Goal: Task Accomplishment & Management: Complete application form

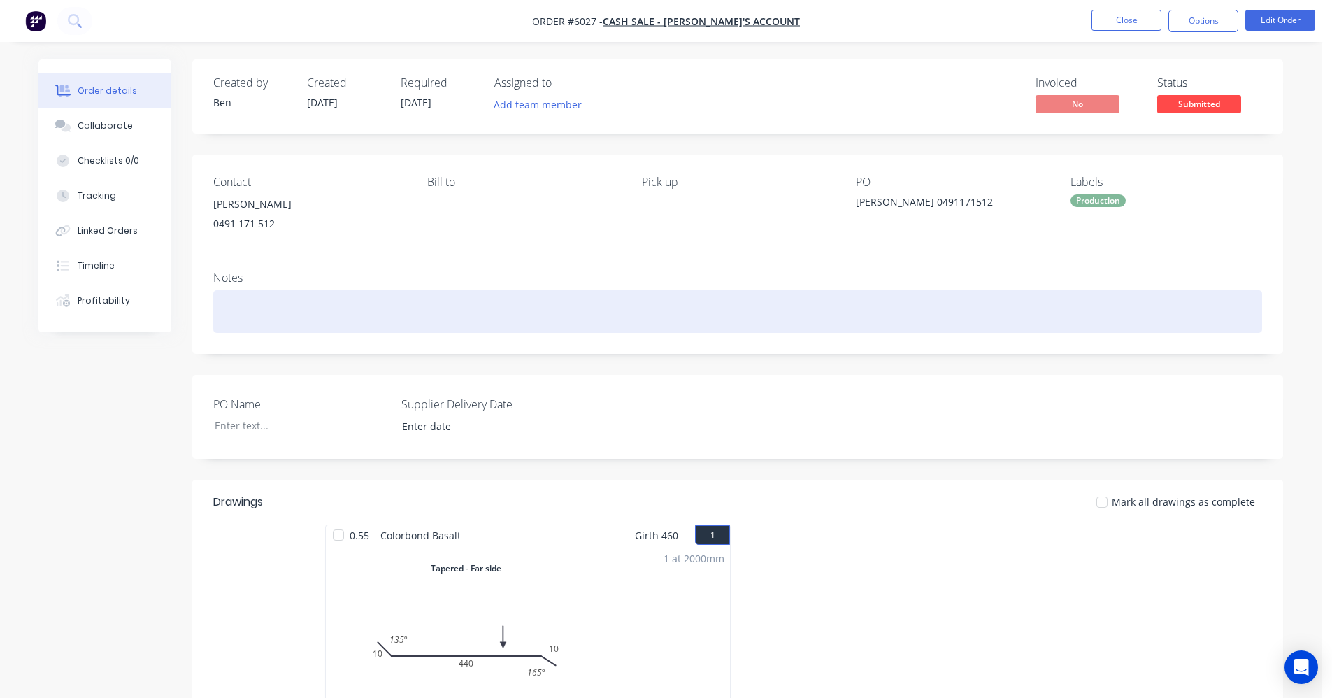
drag, startPoint x: 648, startPoint y: 294, endPoint x: 772, endPoint y: 292, distance: 123.8
click at [649, 294] on div at bounding box center [737, 311] width 1049 height 43
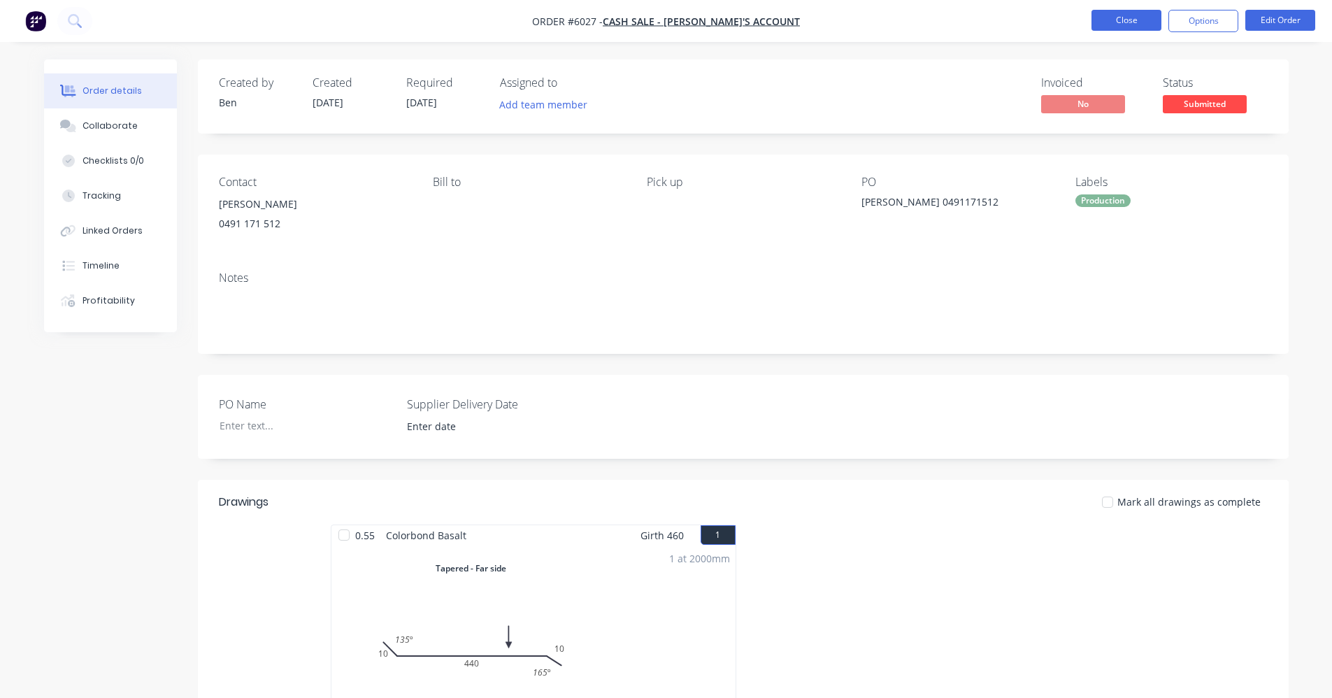
click at [1132, 21] on button "Close" at bounding box center [1127, 20] width 70 height 21
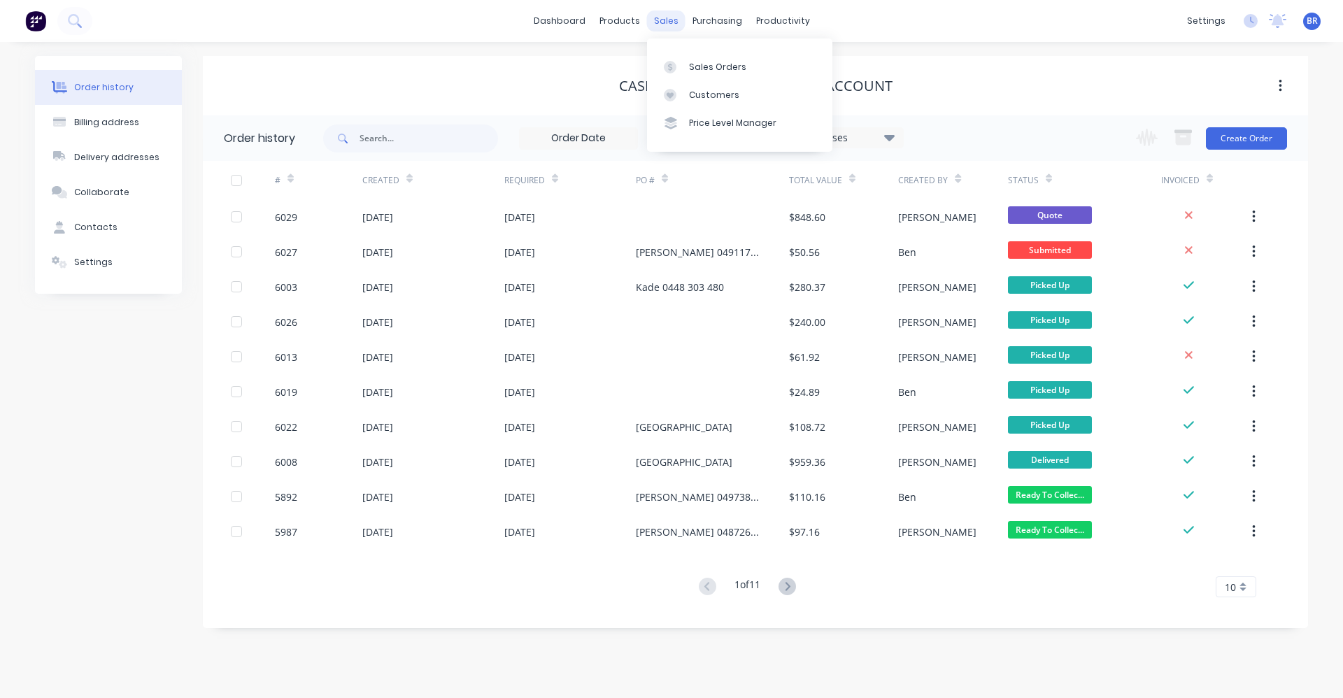
click at [662, 19] on div "sales" at bounding box center [666, 20] width 38 height 21
click at [709, 59] on link "Sales Orders" at bounding box center [739, 66] width 185 height 28
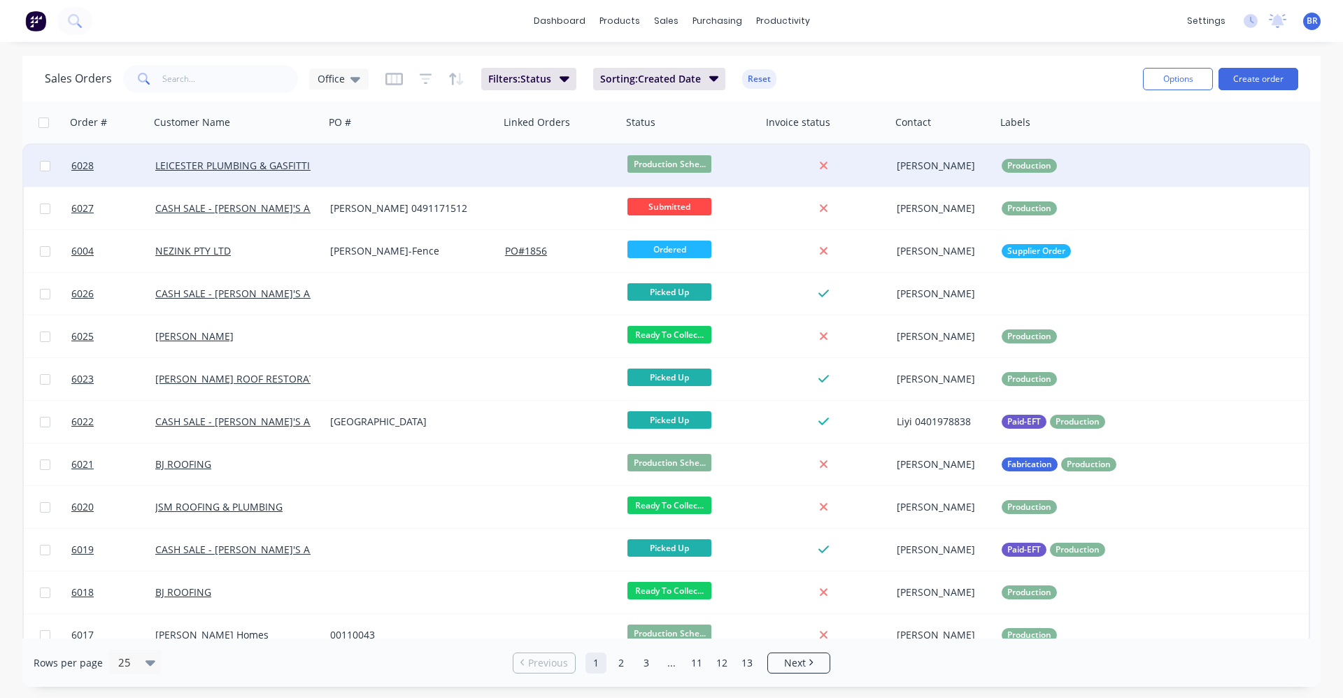
click at [447, 158] on div at bounding box center [411, 166] width 175 height 42
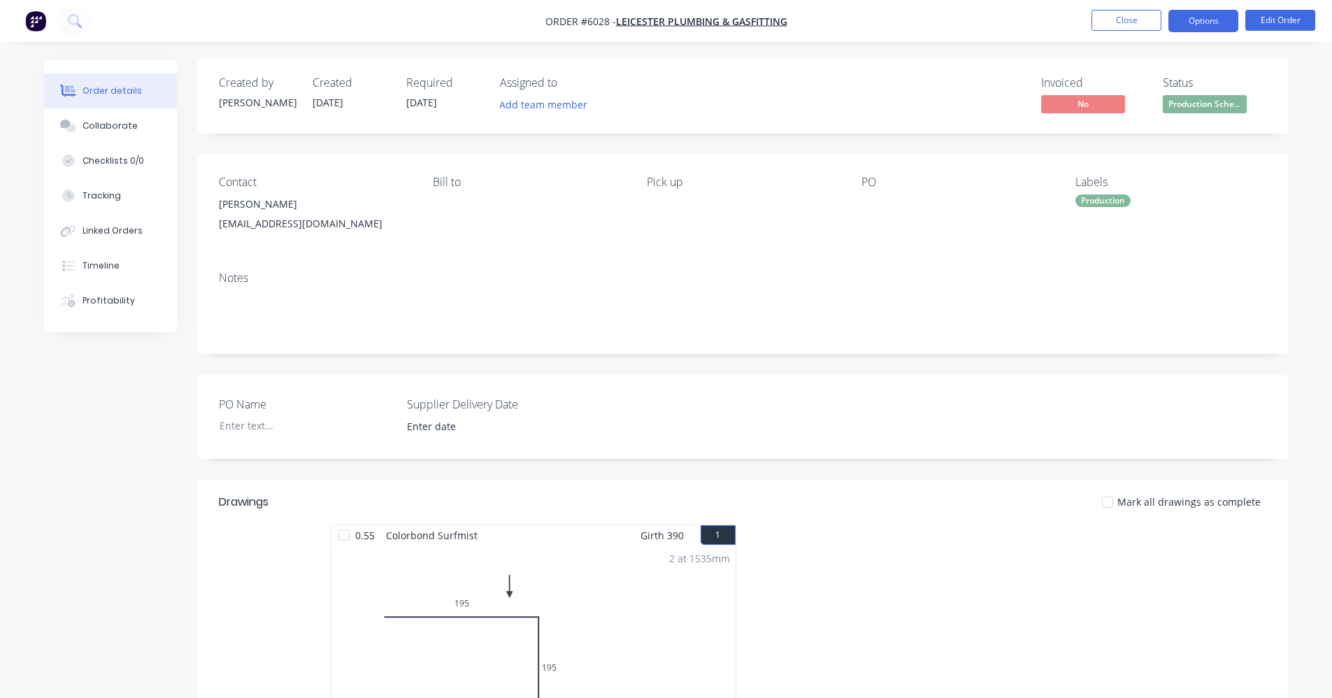
click at [1210, 20] on button "Options" at bounding box center [1204, 21] width 70 height 22
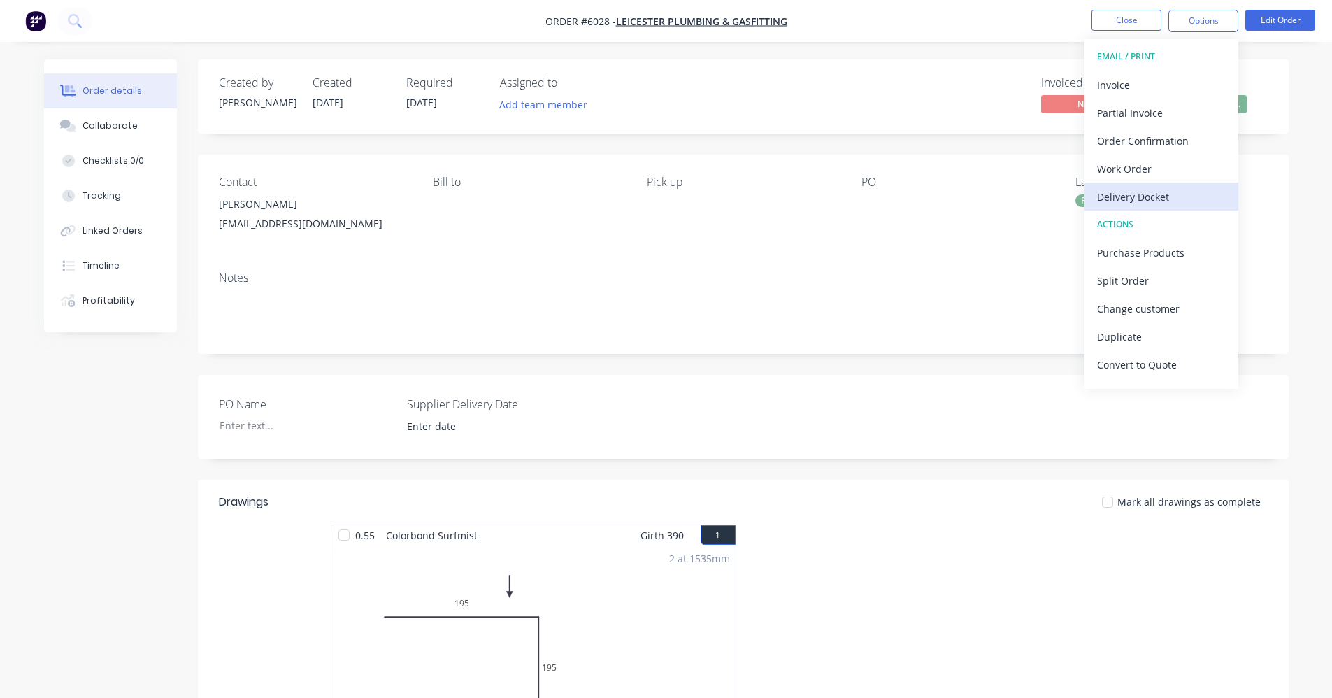
click at [1180, 197] on div "Delivery Docket" at bounding box center [1161, 197] width 129 height 20
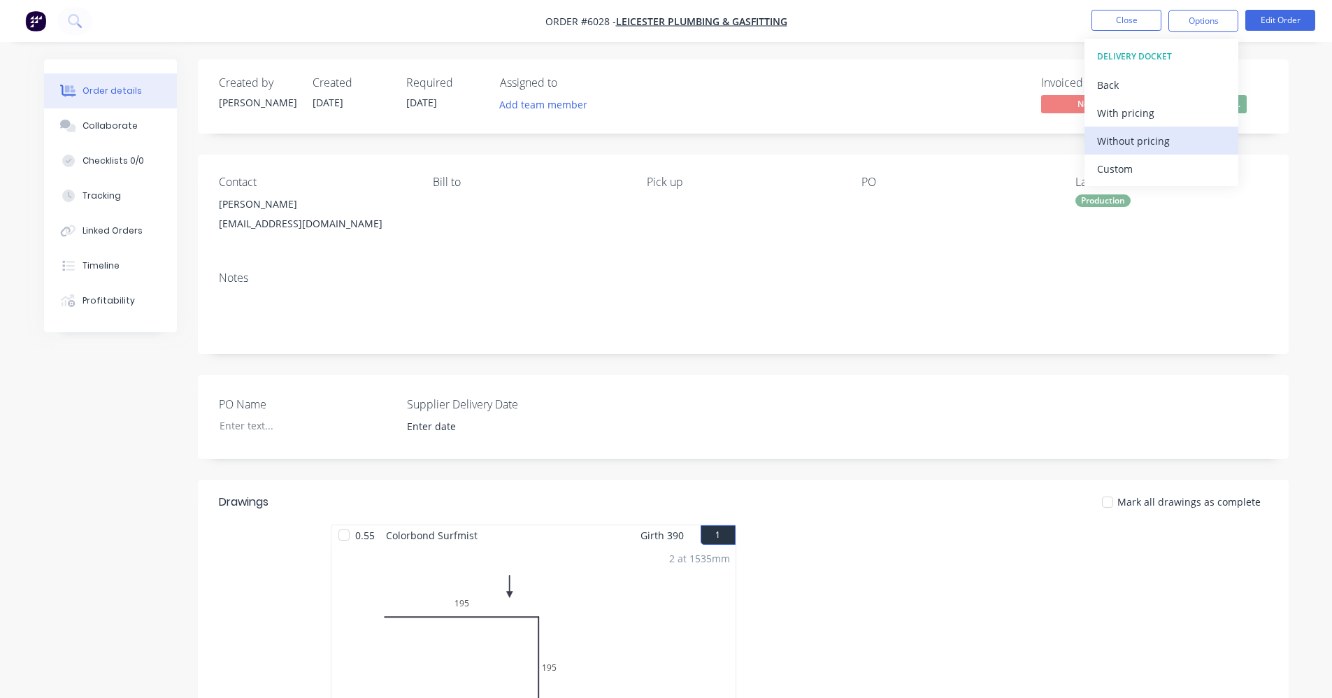
click at [1127, 140] on div "Without pricing" at bounding box center [1161, 141] width 129 height 20
drag, startPoint x: 995, startPoint y: 71, endPoint x: 1065, endPoint y: 48, distance: 73.9
click at [999, 69] on div "Created by Elsa Created 03/10/25 Required 06/10/25 Assigned to Add team member …" at bounding box center [743, 96] width 1091 height 74
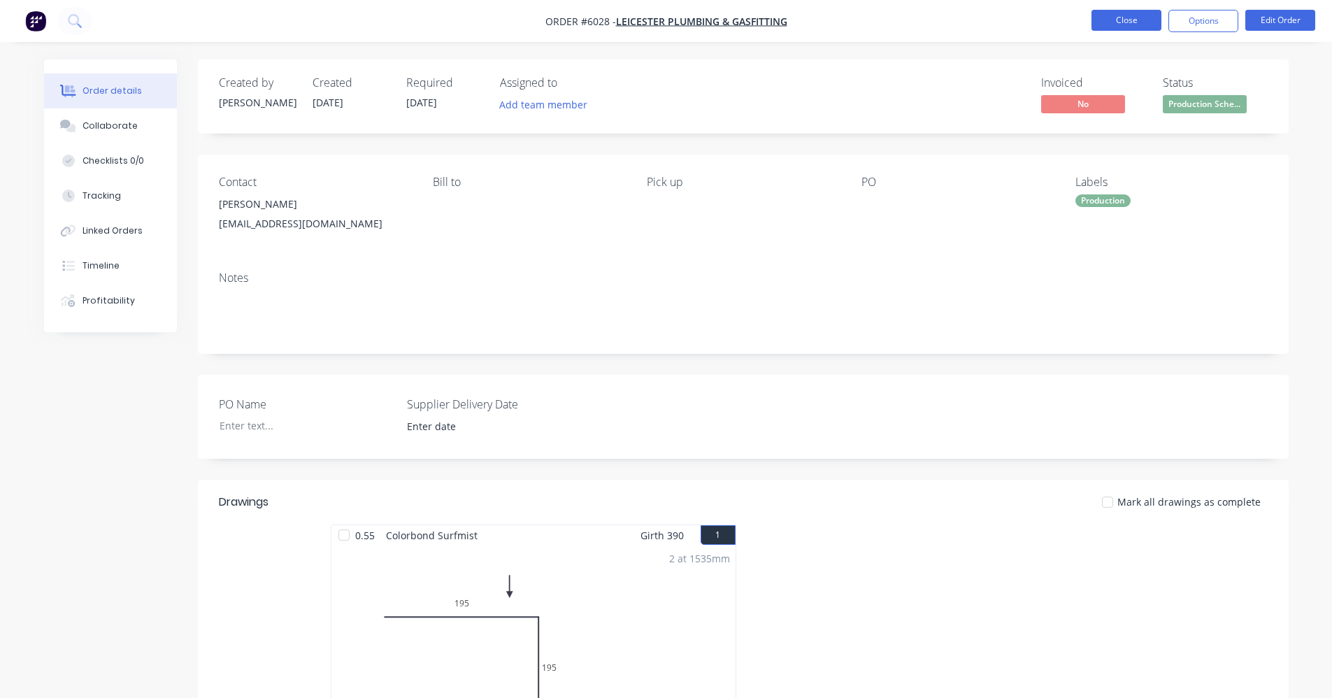
click at [1122, 23] on button "Close" at bounding box center [1127, 20] width 70 height 21
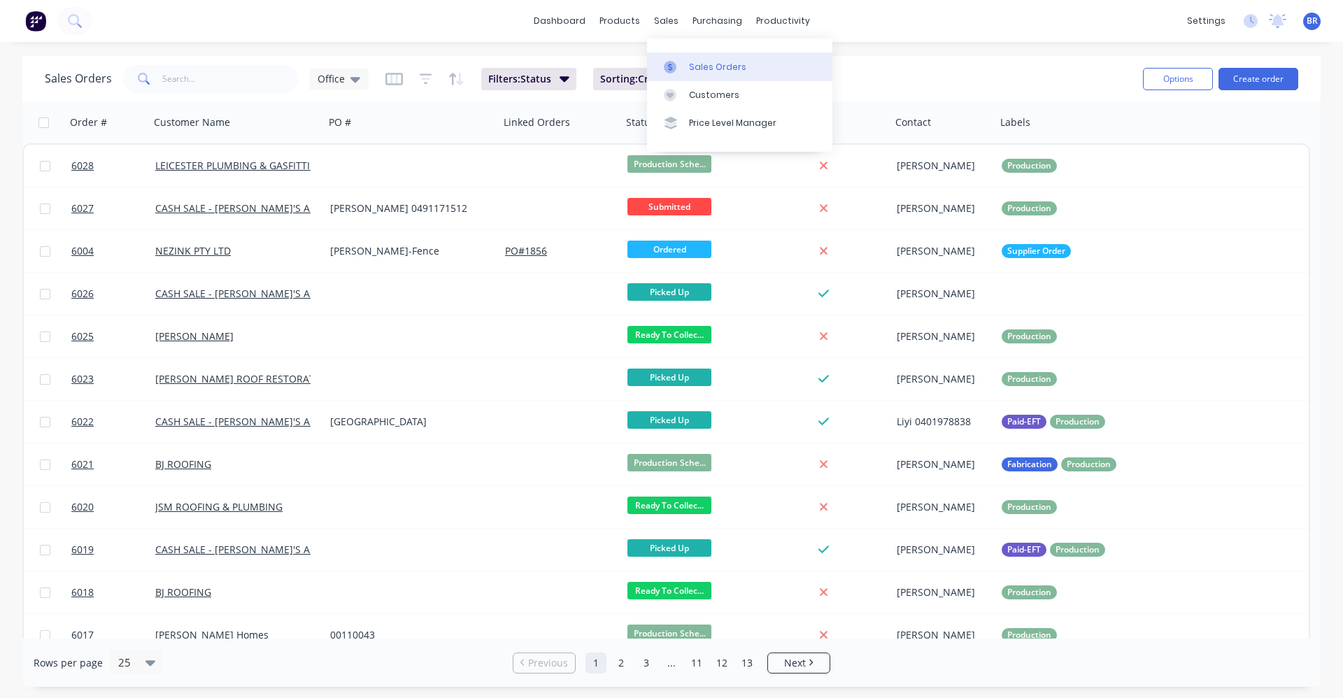
click at [685, 66] on link "Sales Orders" at bounding box center [739, 66] width 185 height 28
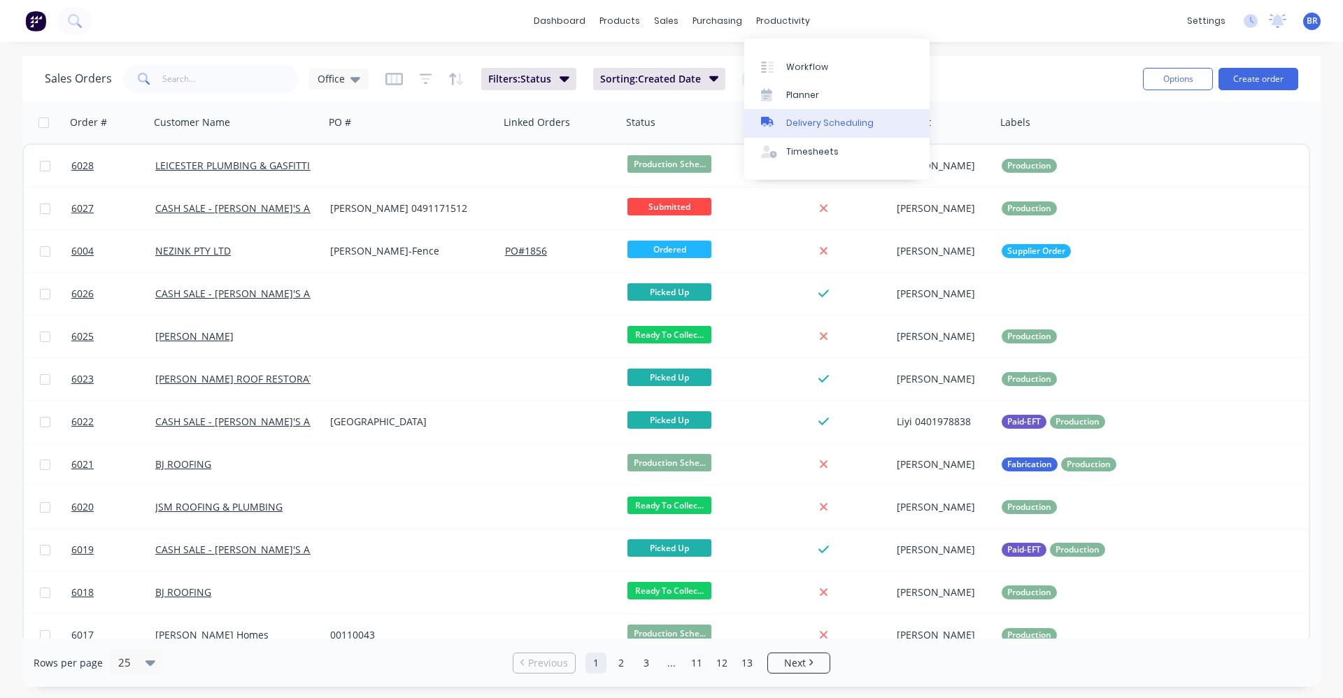
click at [822, 124] on div "Delivery Scheduling" at bounding box center [829, 123] width 87 height 13
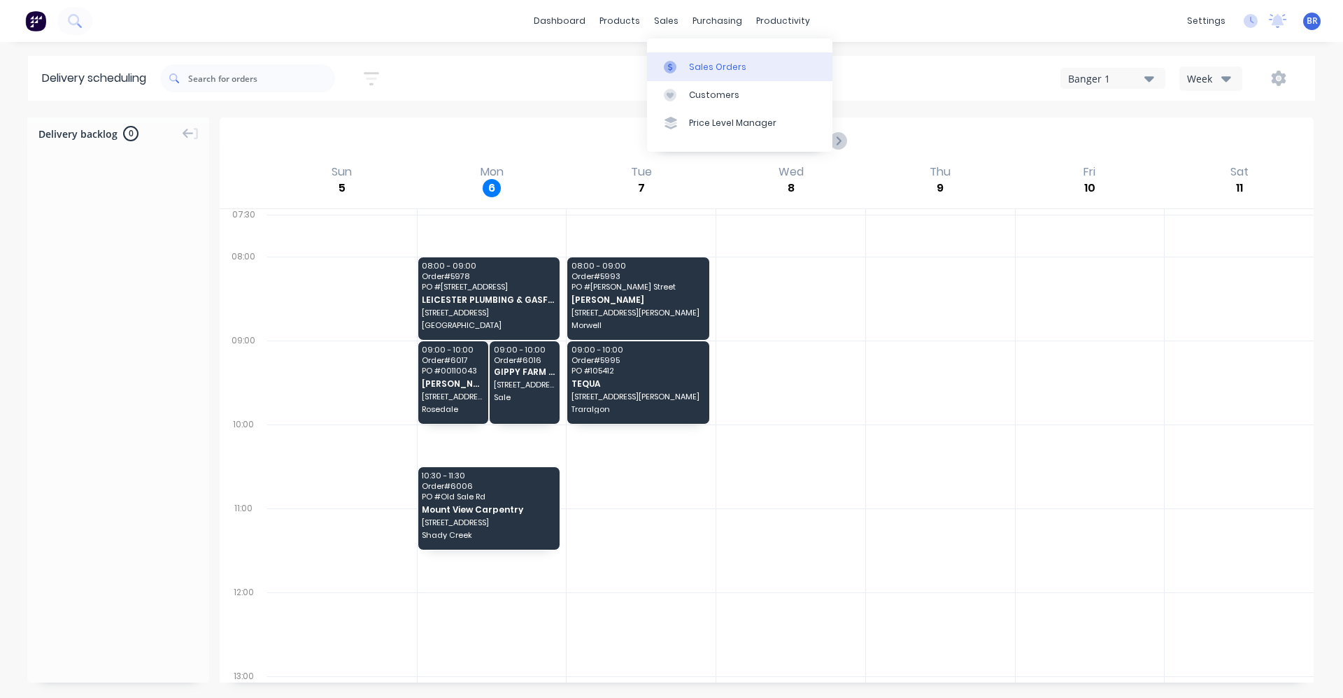
click at [692, 61] on div "Sales Orders" at bounding box center [717, 67] width 57 height 13
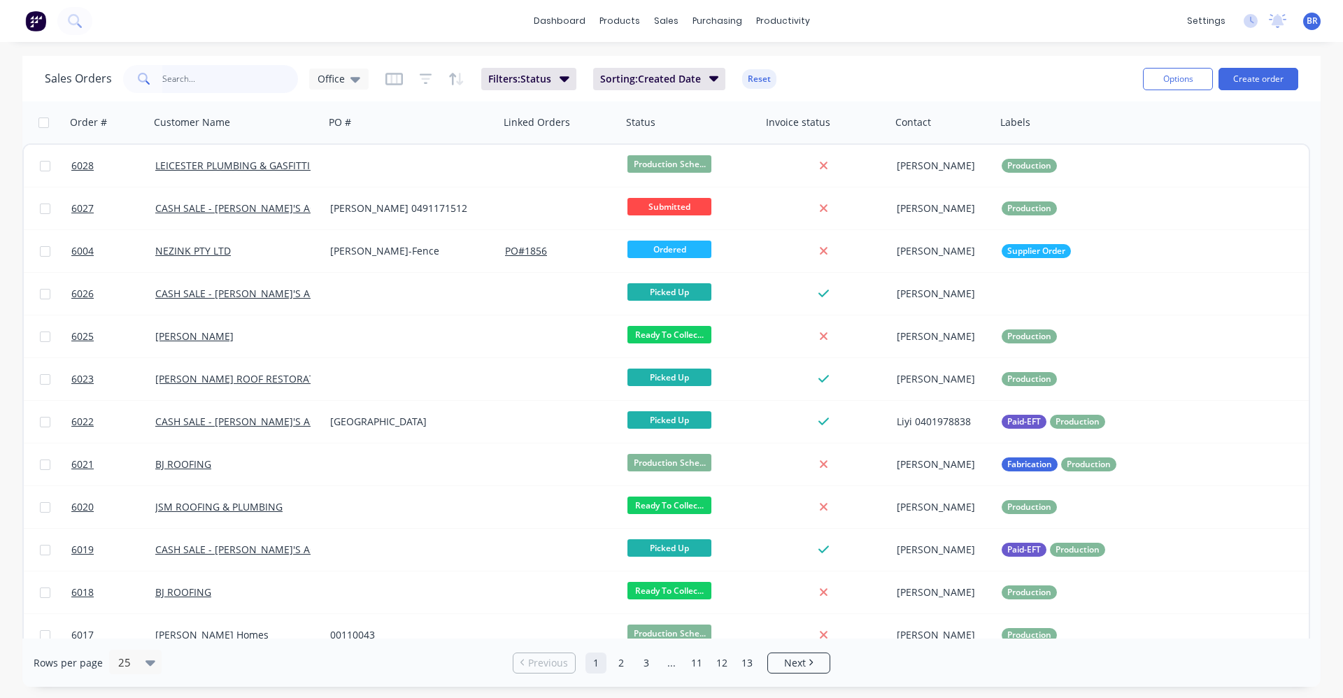
click at [226, 73] on input "text" at bounding box center [230, 79] width 136 height 28
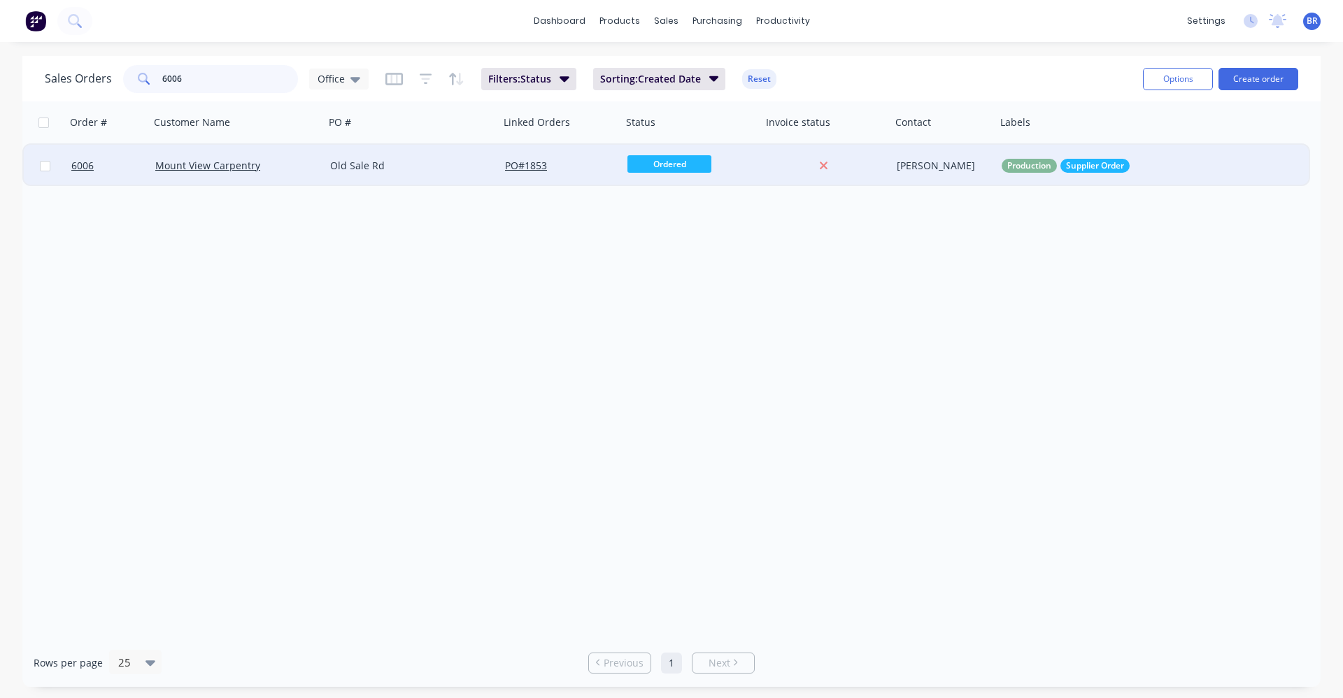
type input "6006"
click at [412, 166] on div "Old Sale Rd" at bounding box center [407, 166] width 155 height 14
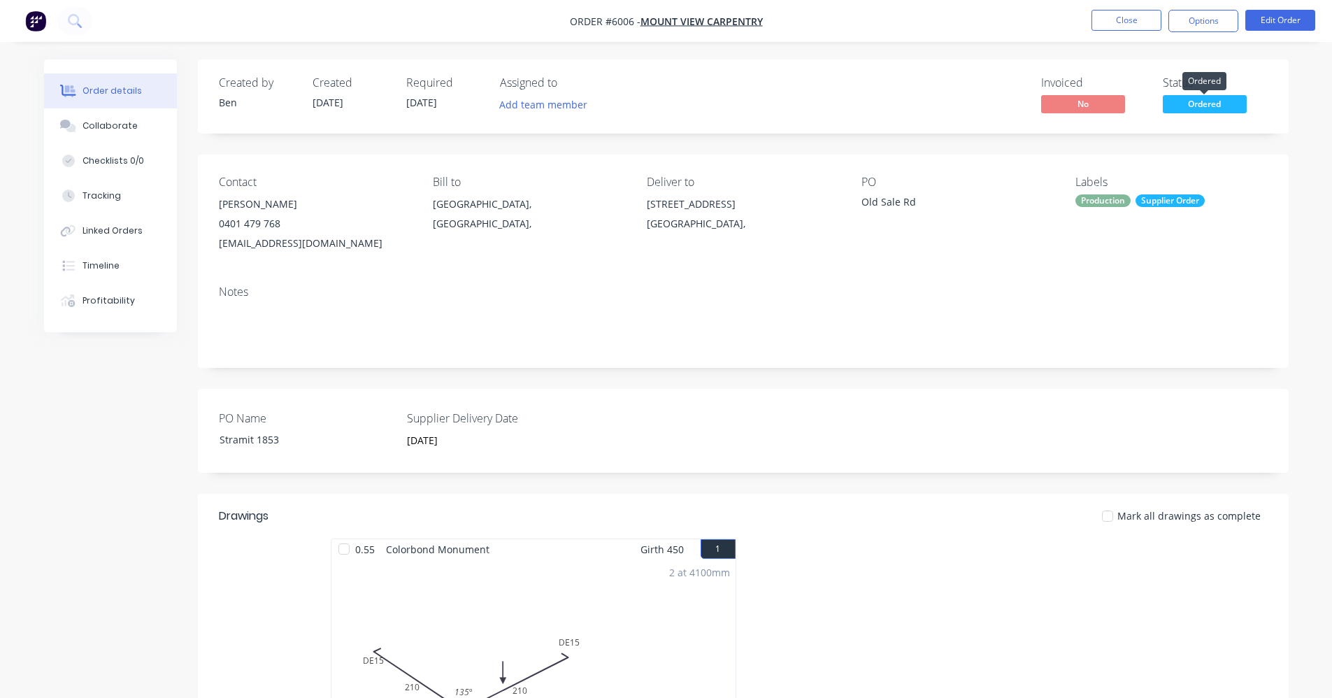
click at [1222, 101] on span "Ordered" at bounding box center [1205, 103] width 84 height 17
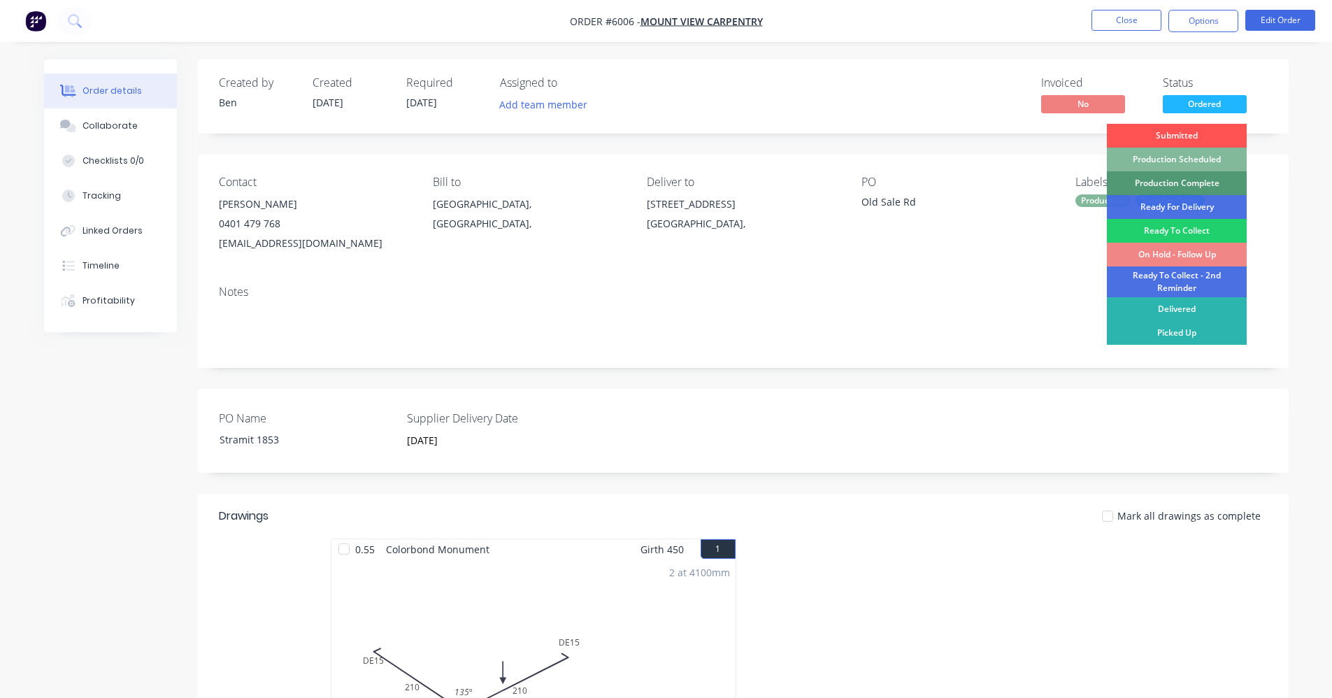
click at [1197, 157] on div "Production Scheduled" at bounding box center [1177, 160] width 140 height 24
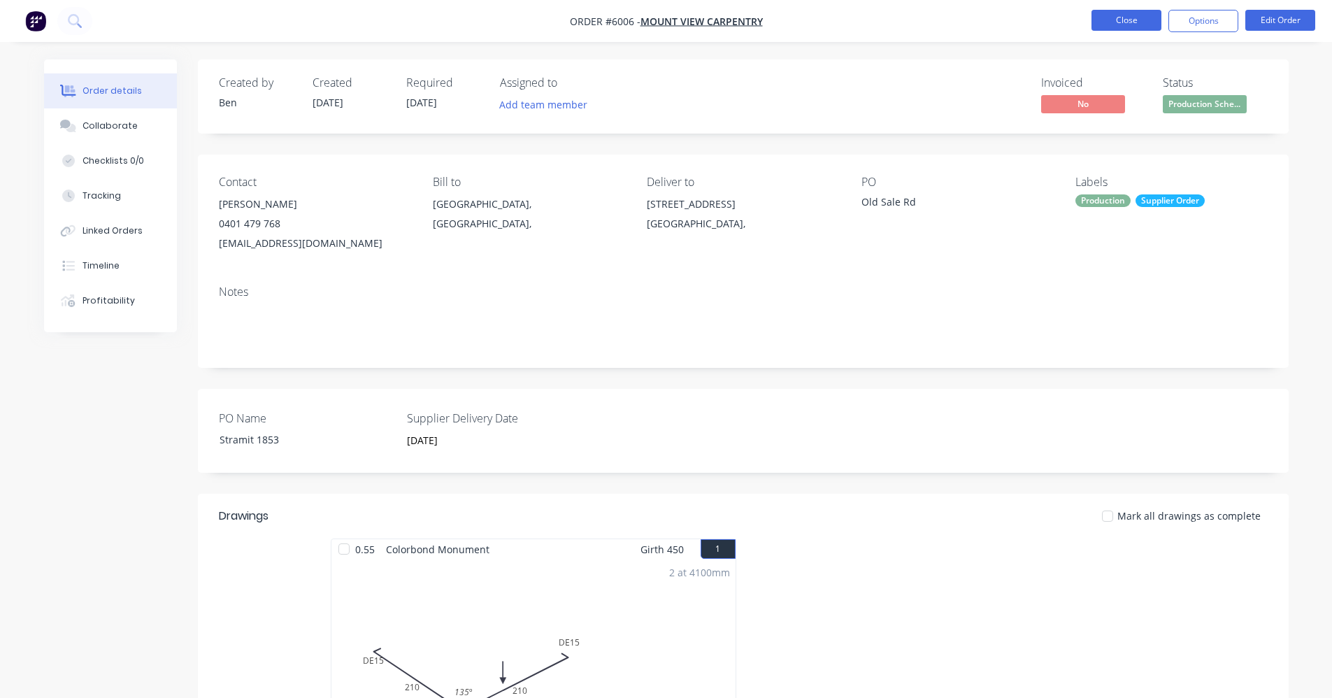
click at [1127, 24] on button "Close" at bounding box center [1127, 20] width 70 height 21
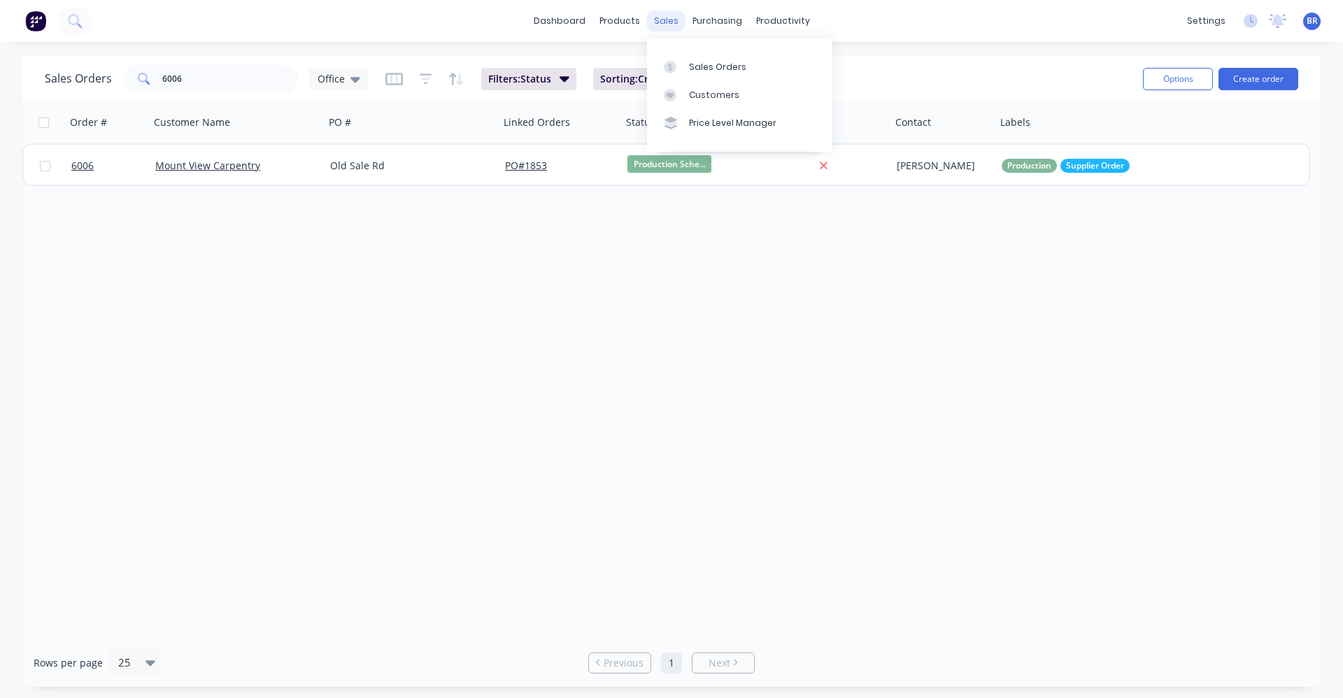
click at [656, 23] on div "sales" at bounding box center [666, 20] width 38 height 21
click at [693, 73] on div "Sales Orders" at bounding box center [717, 67] width 57 height 13
click at [683, 64] on div at bounding box center [674, 67] width 21 height 13
click at [1253, 78] on button "Create order" at bounding box center [1258, 79] width 80 height 22
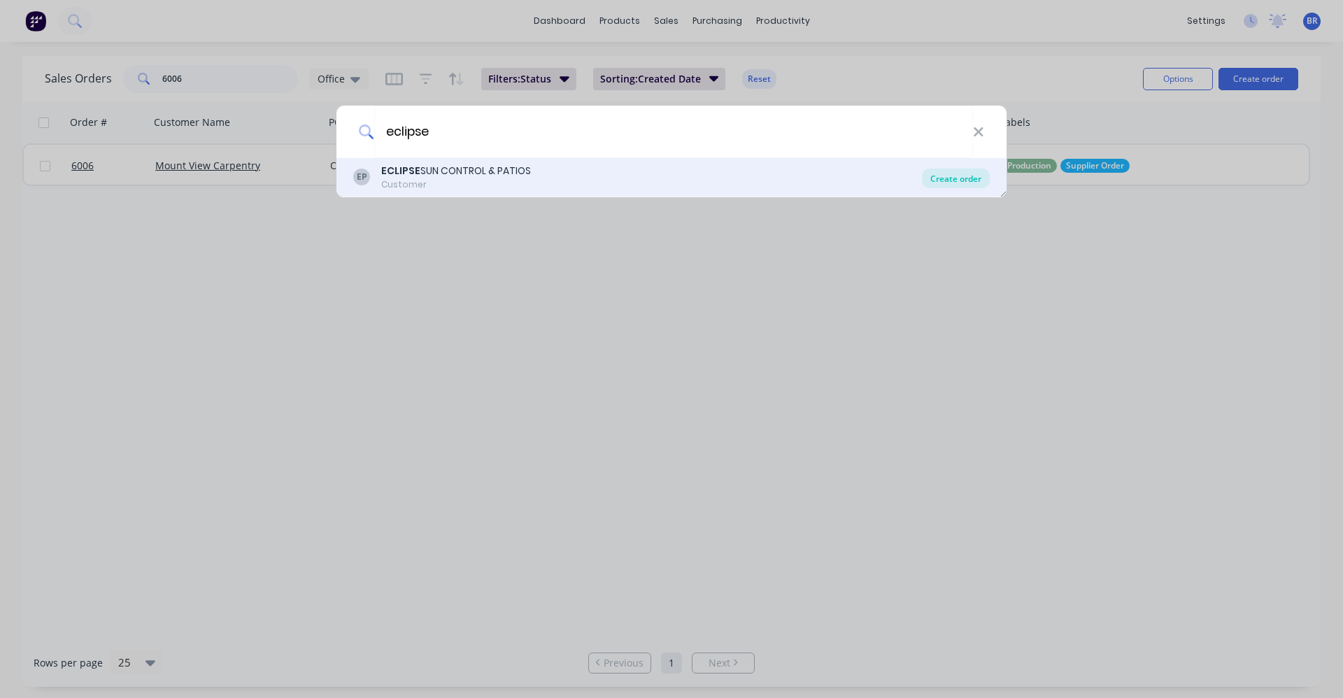
type input "eclipse"
click at [943, 178] on div "Create order" at bounding box center [956, 179] width 68 height 20
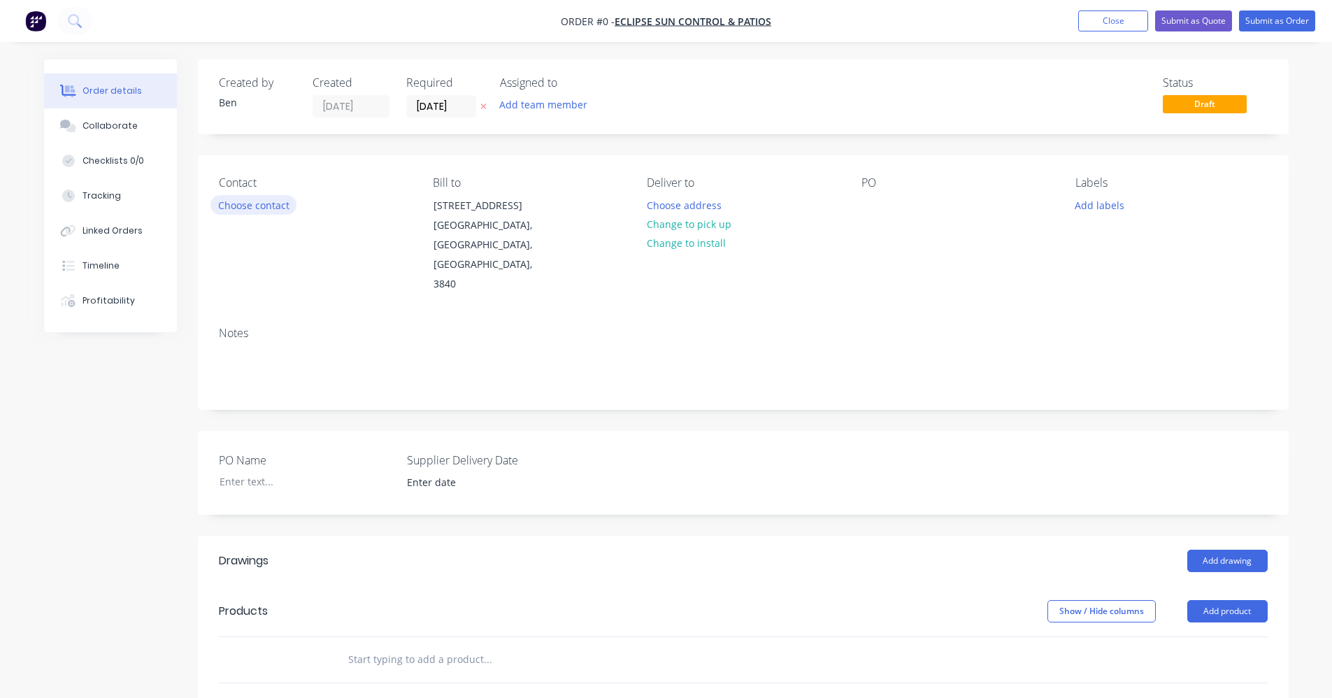
click at [264, 205] on button "Choose contact" at bounding box center [254, 204] width 86 height 19
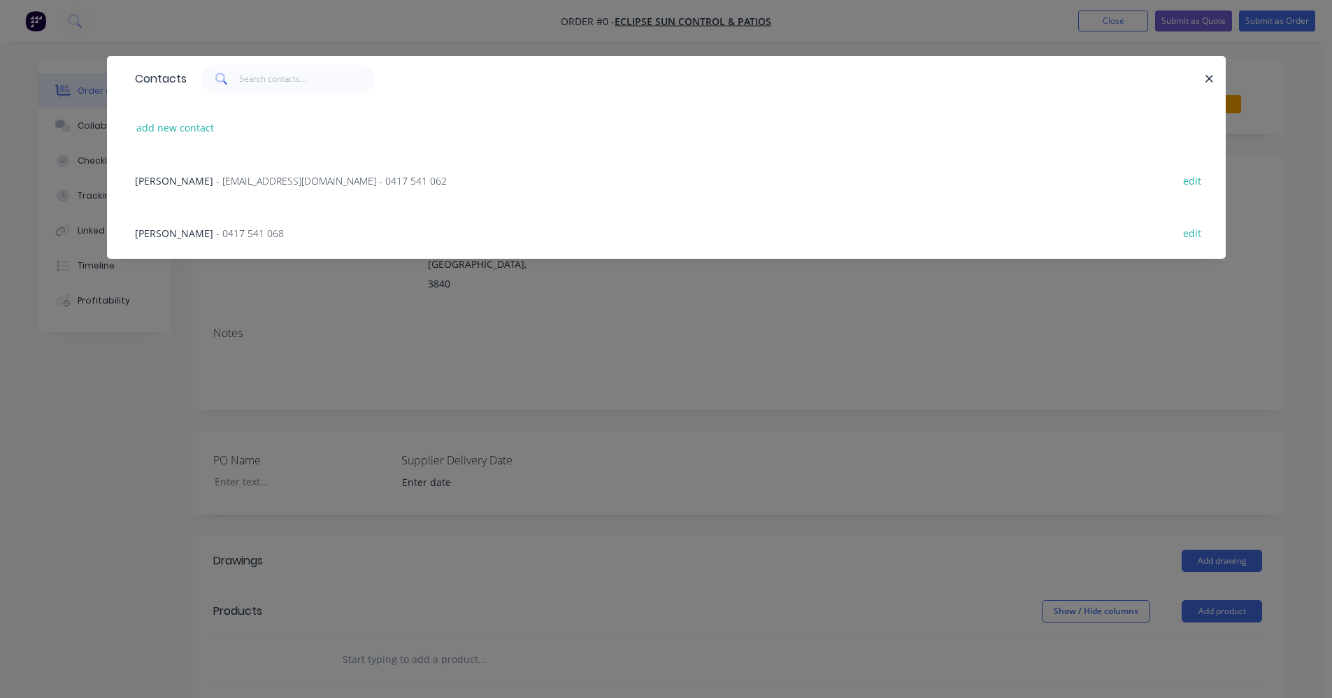
click at [267, 182] on span "- info@eclipsesuncontrol.com.au - 0417 541 062" at bounding box center [331, 180] width 231 height 13
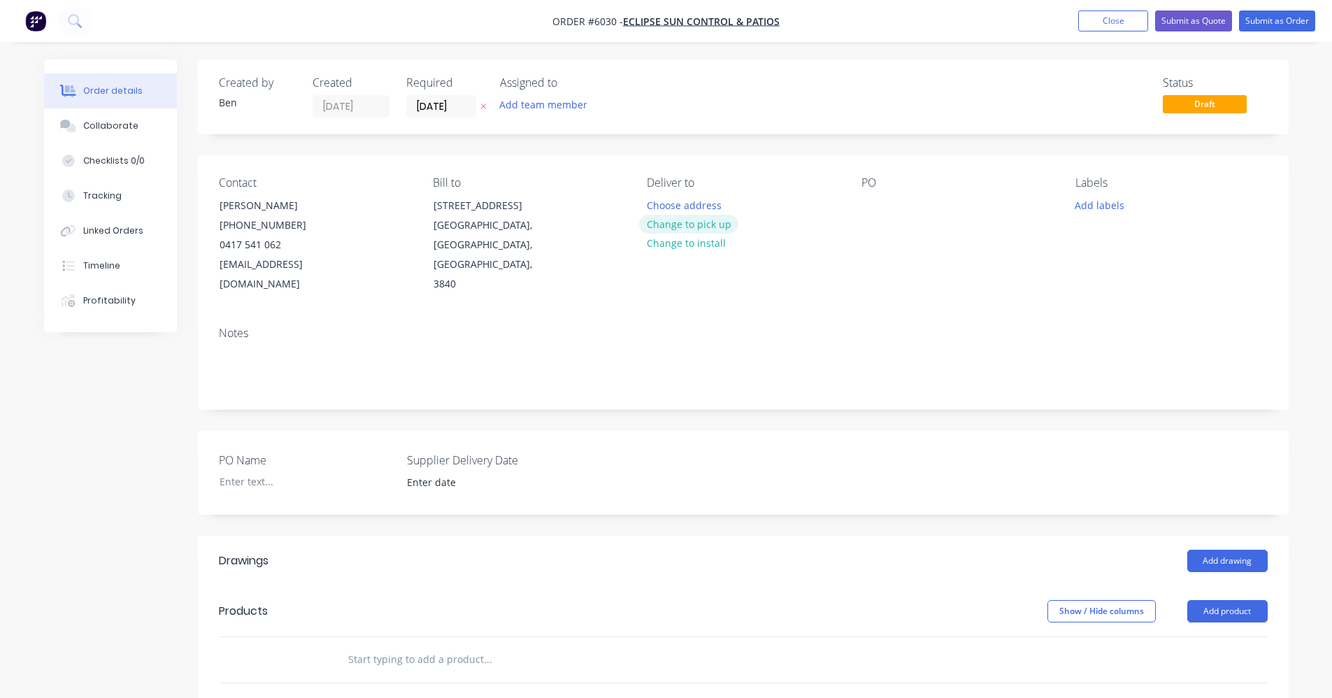
drag, startPoint x: 707, startPoint y: 225, endPoint x: 799, endPoint y: 254, distance: 96.7
click at [706, 225] on button "Change to pick up" at bounding box center [688, 224] width 99 height 19
click at [1113, 209] on button "Add labels" at bounding box center [1100, 204] width 64 height 19
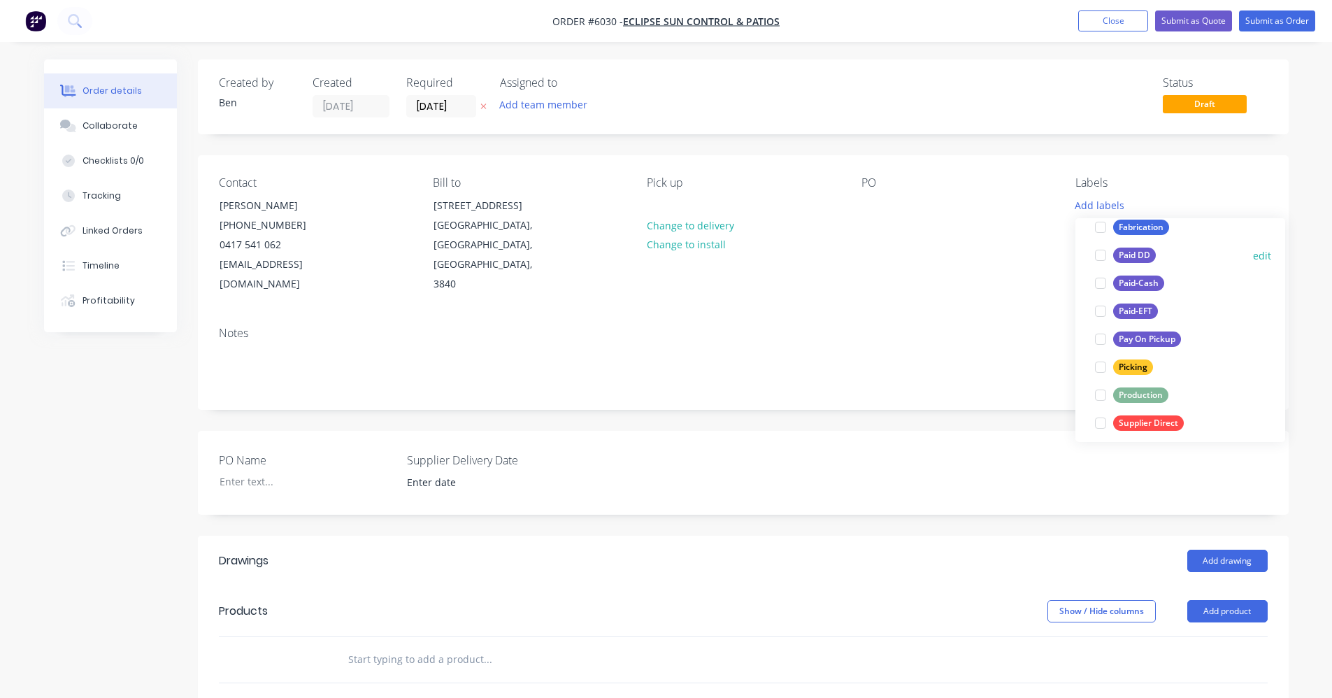
scroll to position [210, 0]
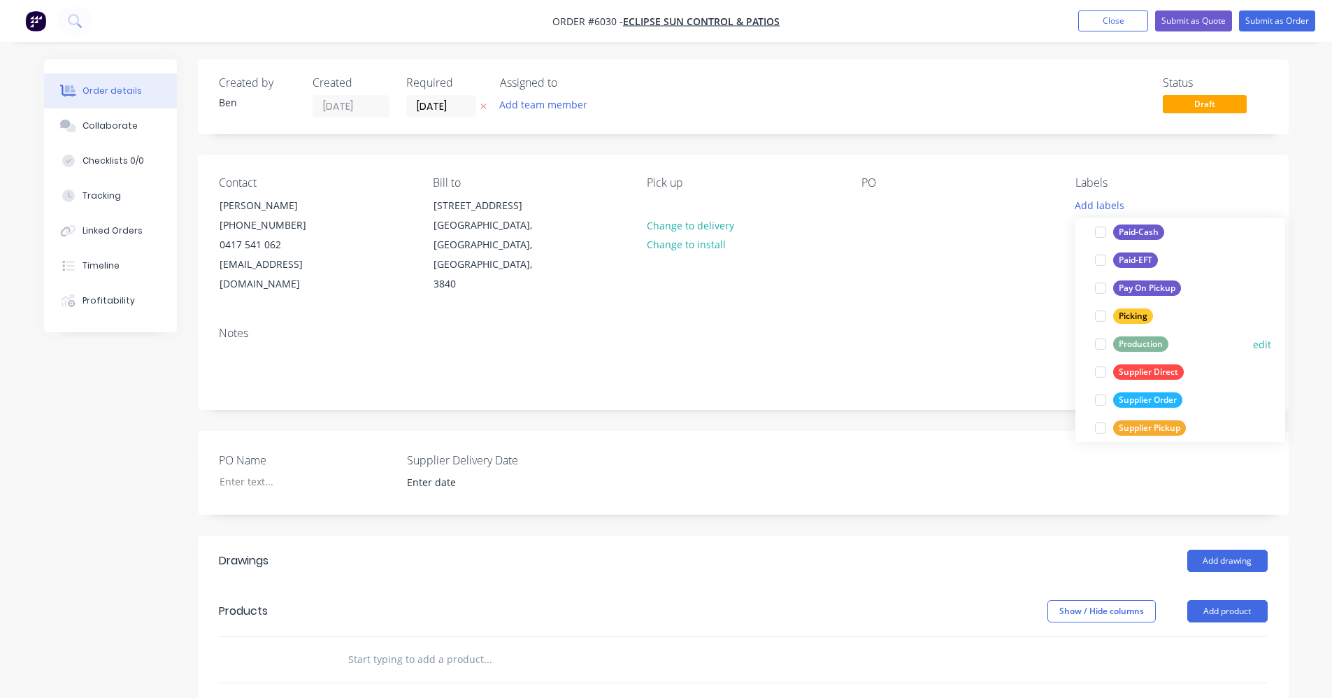
click at [1145, 350] on div "Production" at bounding box center [1140, 343] width 55 height 15
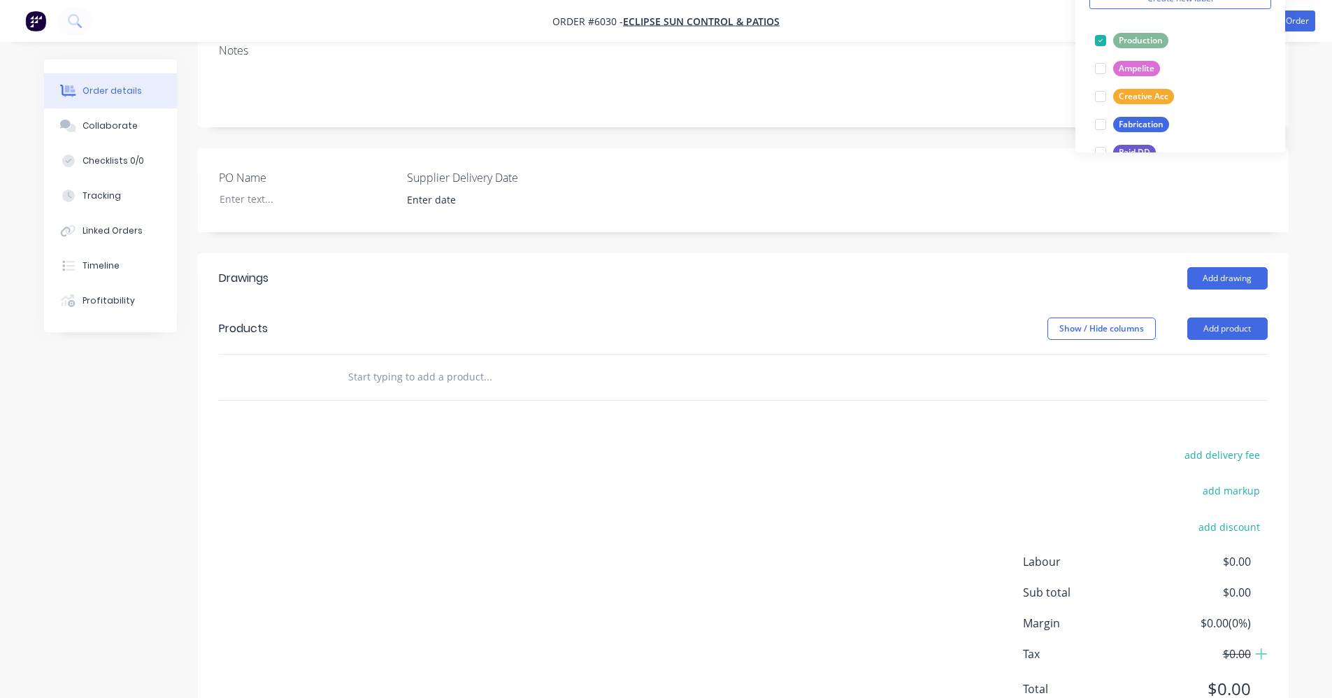
scroll to position [322, 0]
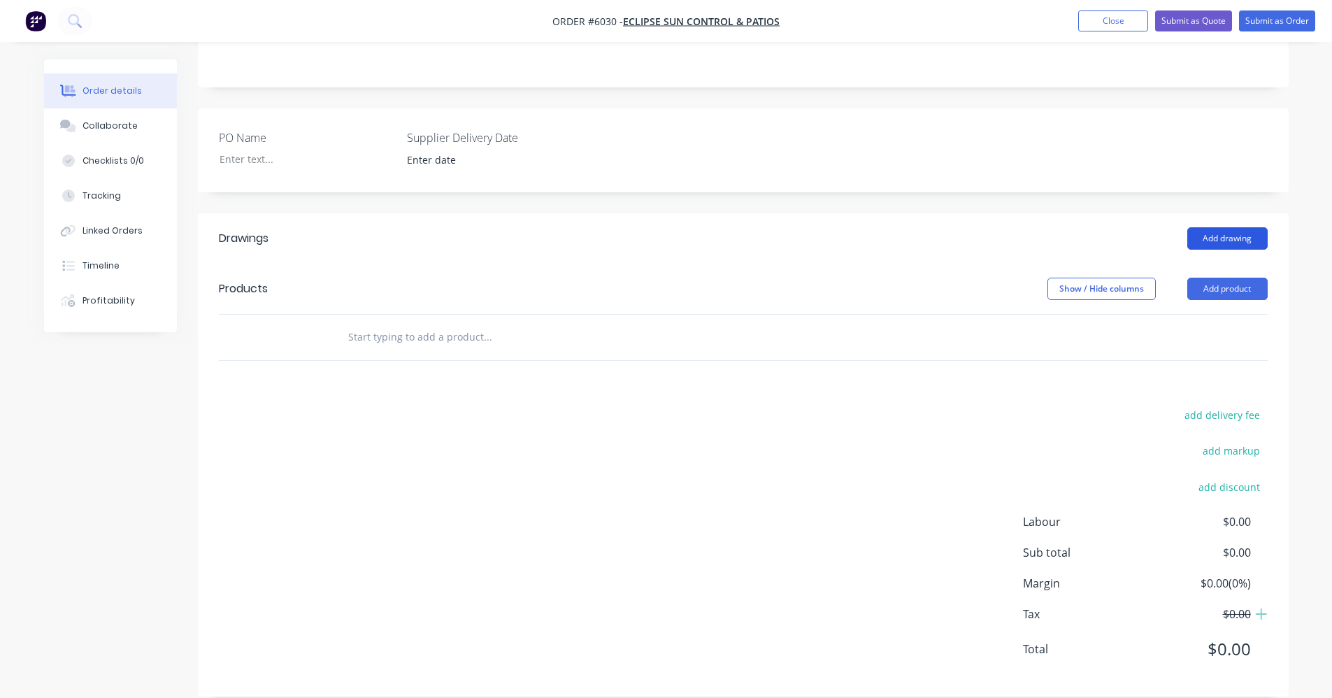
click at [1228, 227] on button "Add drawing" at bounding box center [1227, 238] width 80 height 22
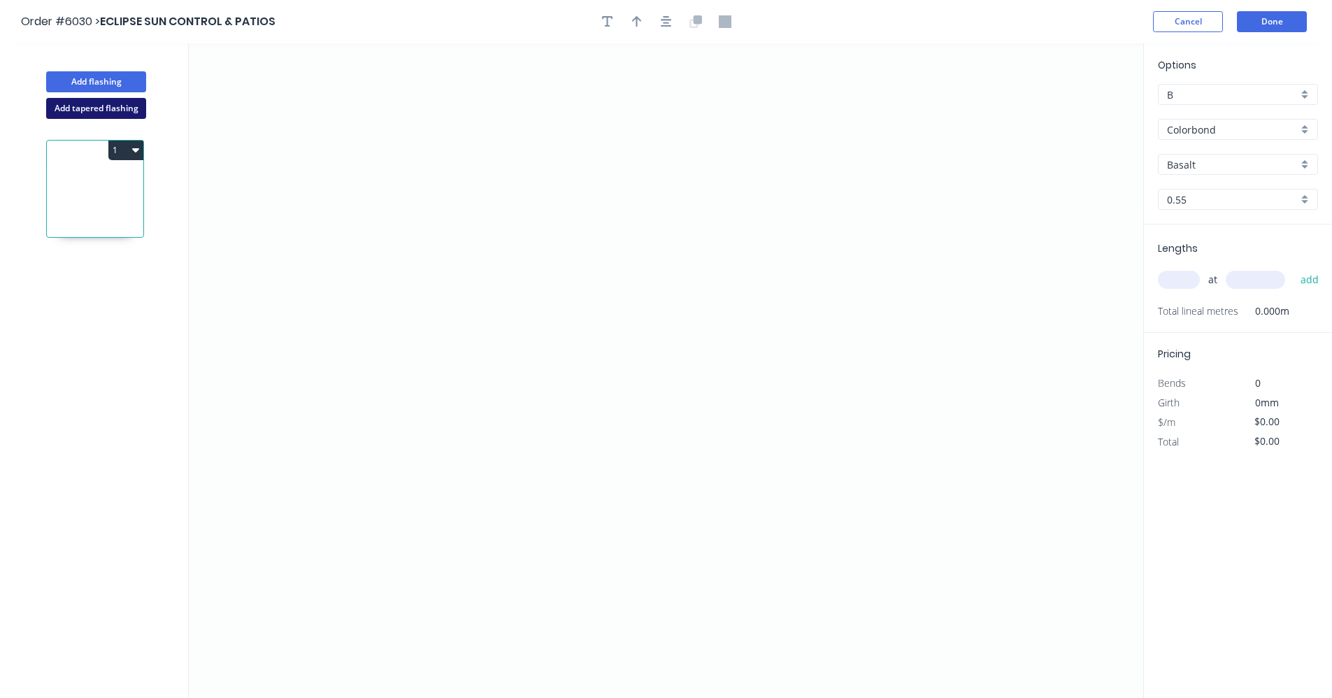
click at [71, 111] on button "Add tapered flashing" at bounding box center [96, 108] width 100 height 21
click at [572, 205] on icon "0" at bounding box center [666, 206] width 955 height 327
click at [578, 112] on icon "0" at bounding box center [666, 206] width 955 height 327
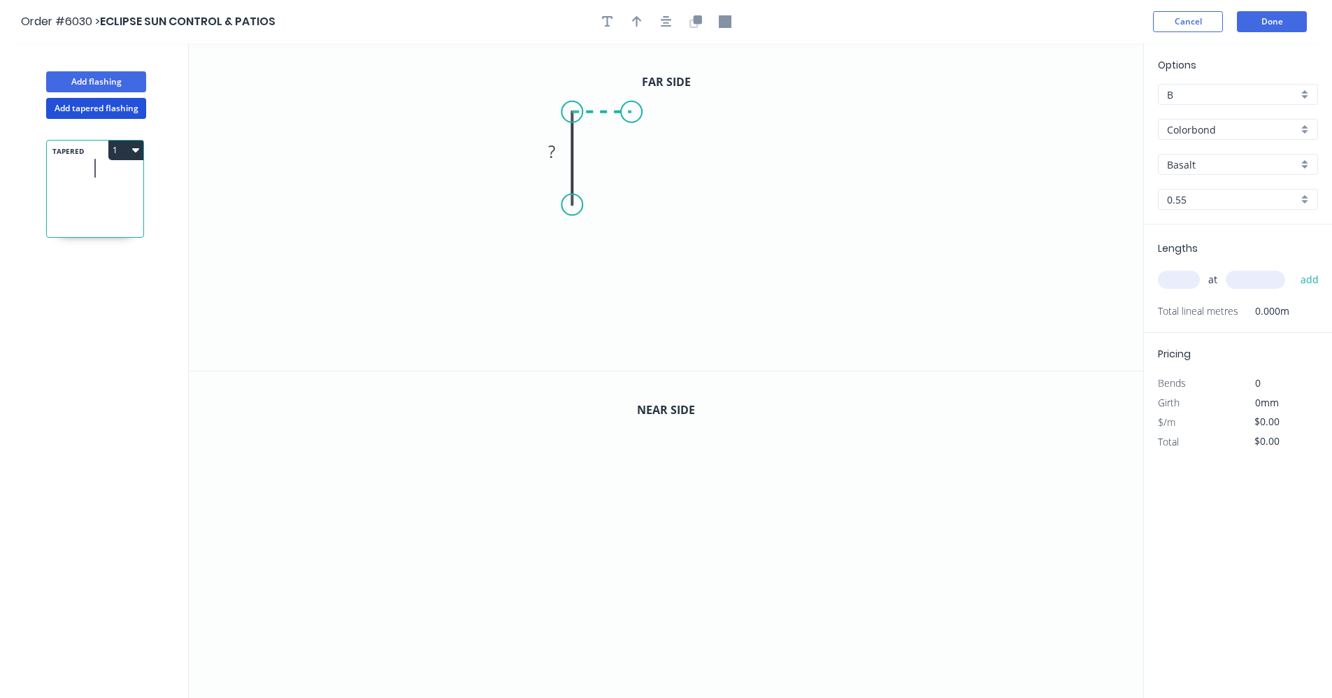
click at [632, 115] on icon "0 ?" at bounding box center [666, 206] width 955 height 327
click at [629, 185] on icon "0 ? ?" at bounding box center [666, 206] width 955 height 327
click at [669, 186] on icon "0 ? ? ?" at bounding box center [666, 206] width 955 height 327
click at [669, 215] on icon "0 ? ? ? ?" at bounding box center [666, 206] width 955 height 327
click at [560, 148] on rect at bounding box center [551, 153] width 28 height 20
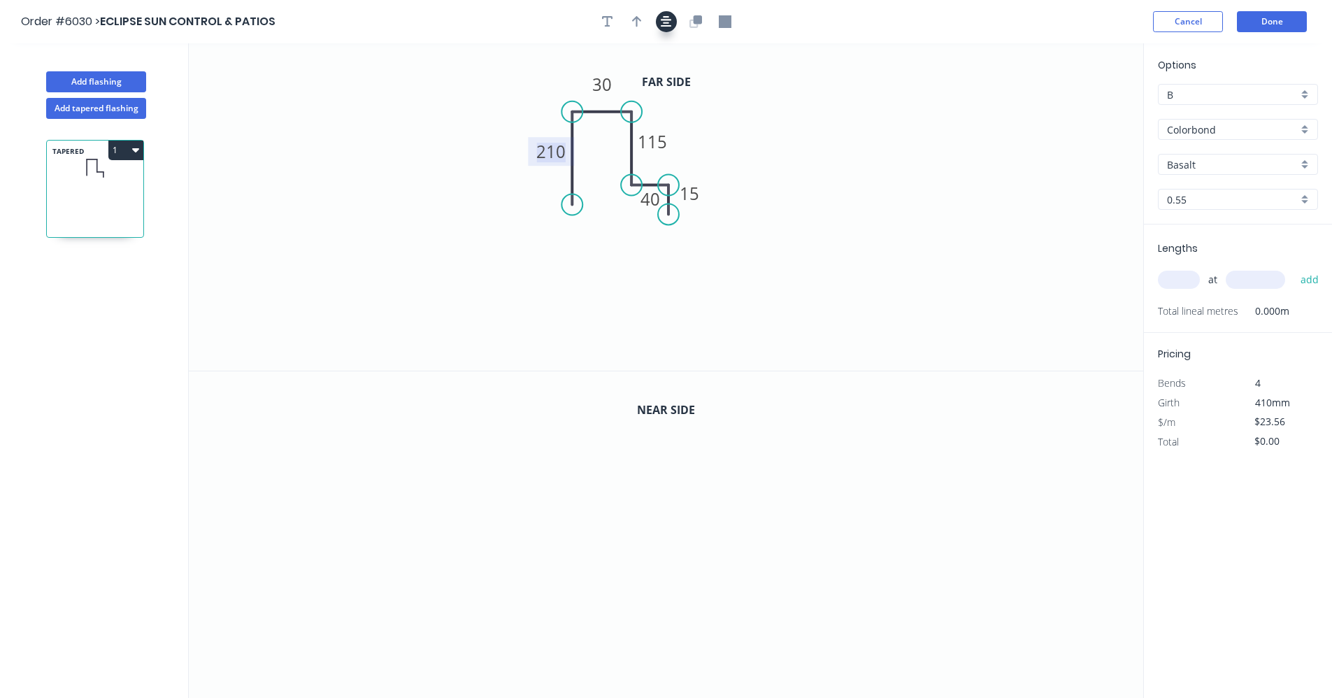
click at [673, 25] on button "button" at bounding box center [666, 21] width 21 height 21
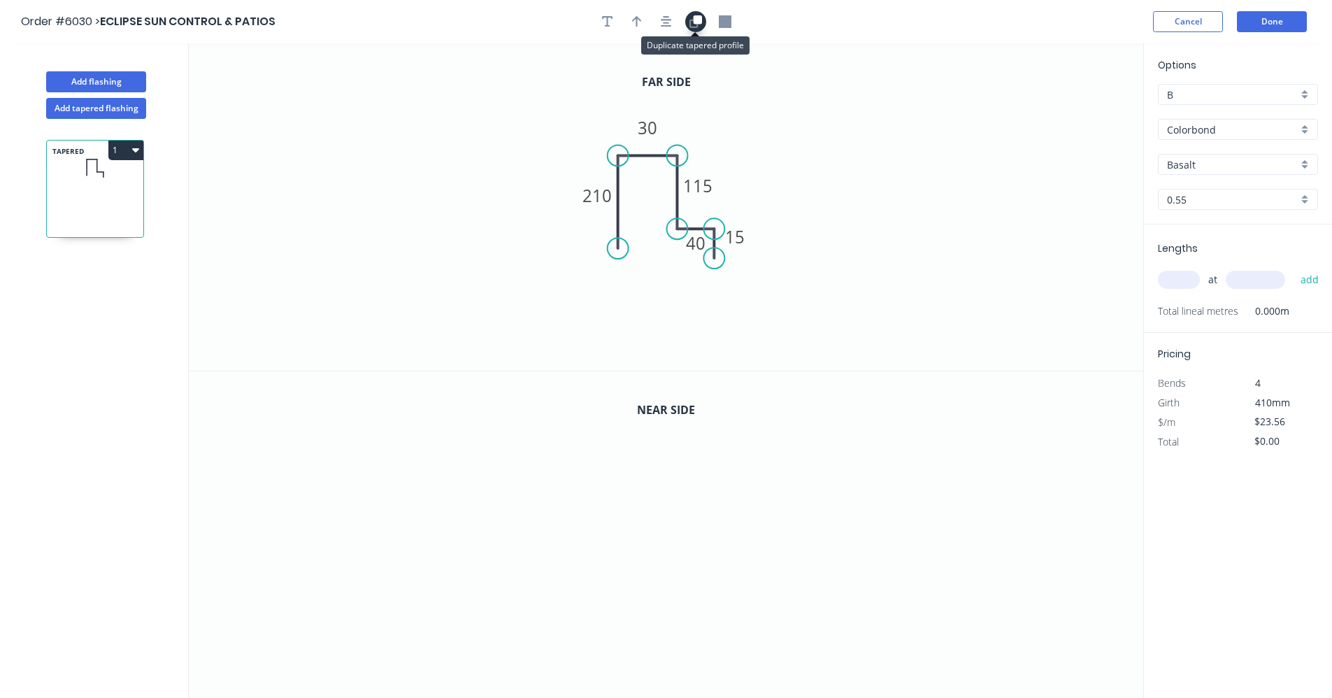
click at [695, 25] on icon "button" at bounding box center [696, 21] width 13 height 13
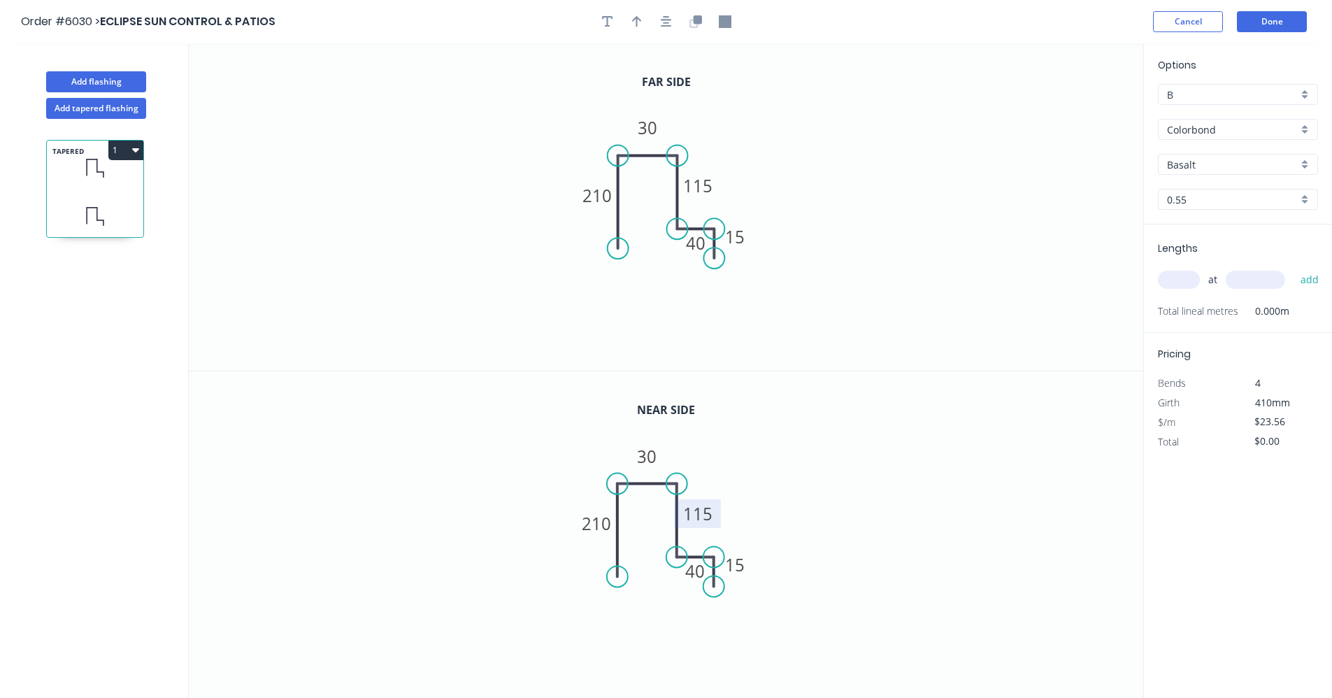
click at [705, 515] on tspan "115" at bounding box center [698, 513] width 29 height 23
click at [604, 196] on tspan "210" at bounding box center [597, 195] width 29 height 23
drag, startPoint x: 619, startPoint y: 250, endPoint x: 615, endPoint y: 201, distance: 48.4
click at [615, 201] on circle at bounding box center [618, 201] width 21 height 21
drag, startPoint x: 644, startPoint y: 155, endPoint x: 645, endPoint y: 109, distance: 46.2
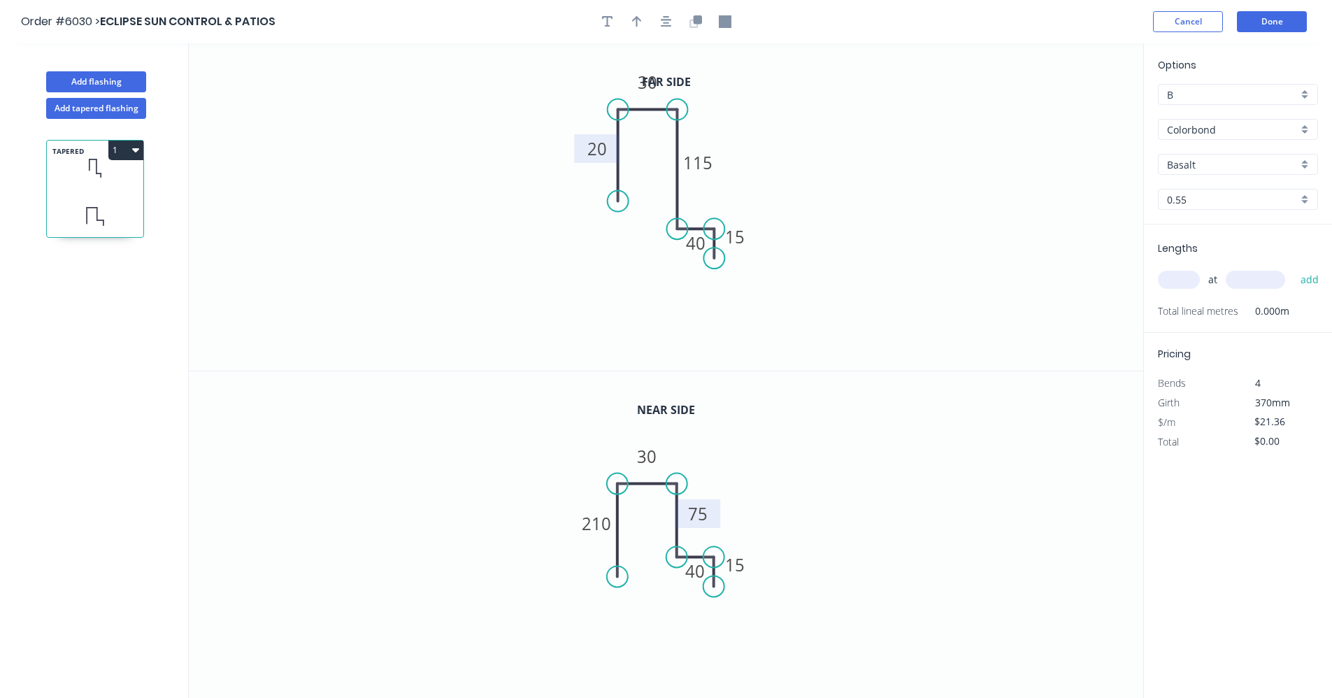
click at [645, 110] on icon at bounding box center [647, 110] width 59 height 0
drag, startPoint x: 622, startPoint y: 208, endPoint x: 636, endPoint y: 131, distance: 78.2
click at [619, 143] on circle at bounding box center [618, 144] width 21 height 21
click at [673, 17] on button "button" at bounding box center [666, 21] width 21 height 21
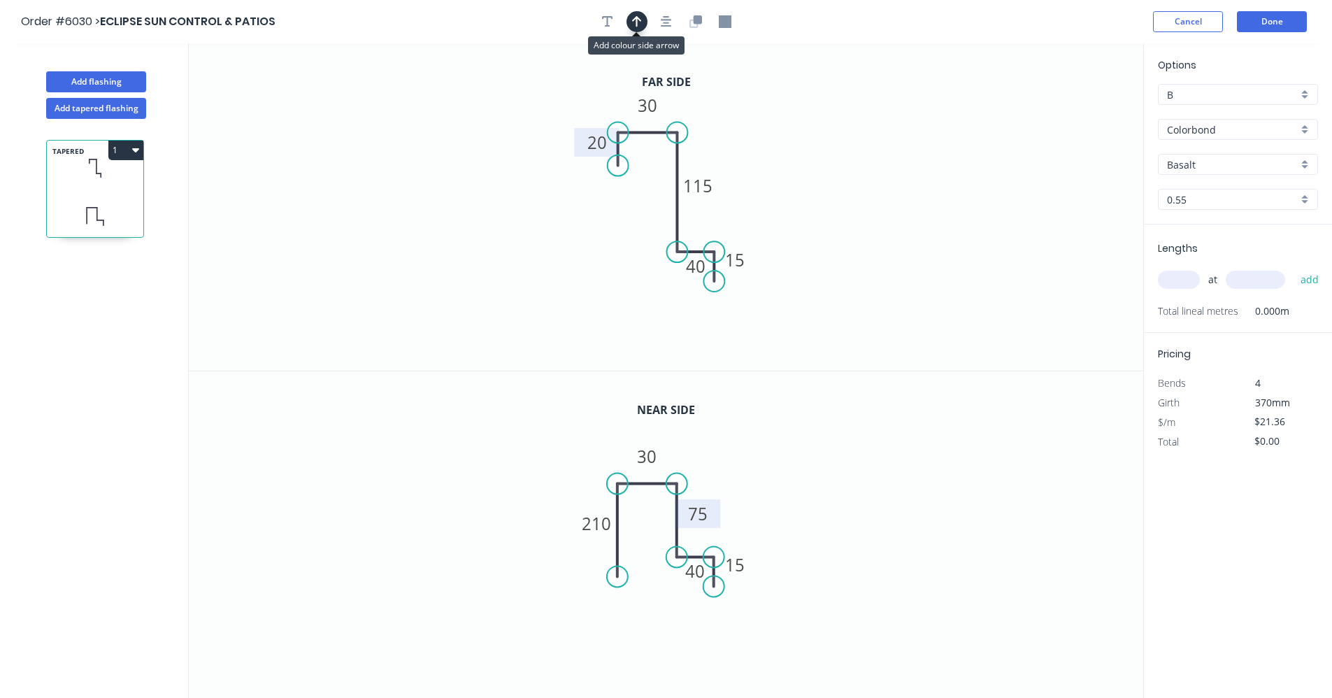
click at [643, 24] on button "button" at bounding box center [637, 21] width 21 height 21
drag, startPoint x: 1071, startPoint y: 110, endPoint x: 908, endPoint y: 129, distance: 164.7
click at [908, 129] on icon at bounding box center [908, 112] width 13 height 45
click at [909, 129] on icon at bounding box center [907, 112] width 13 height 45
drag, startPoint x: 909, startPoint y: 127, endPoint x: 705, endPoint y: 151, distance: 205.7
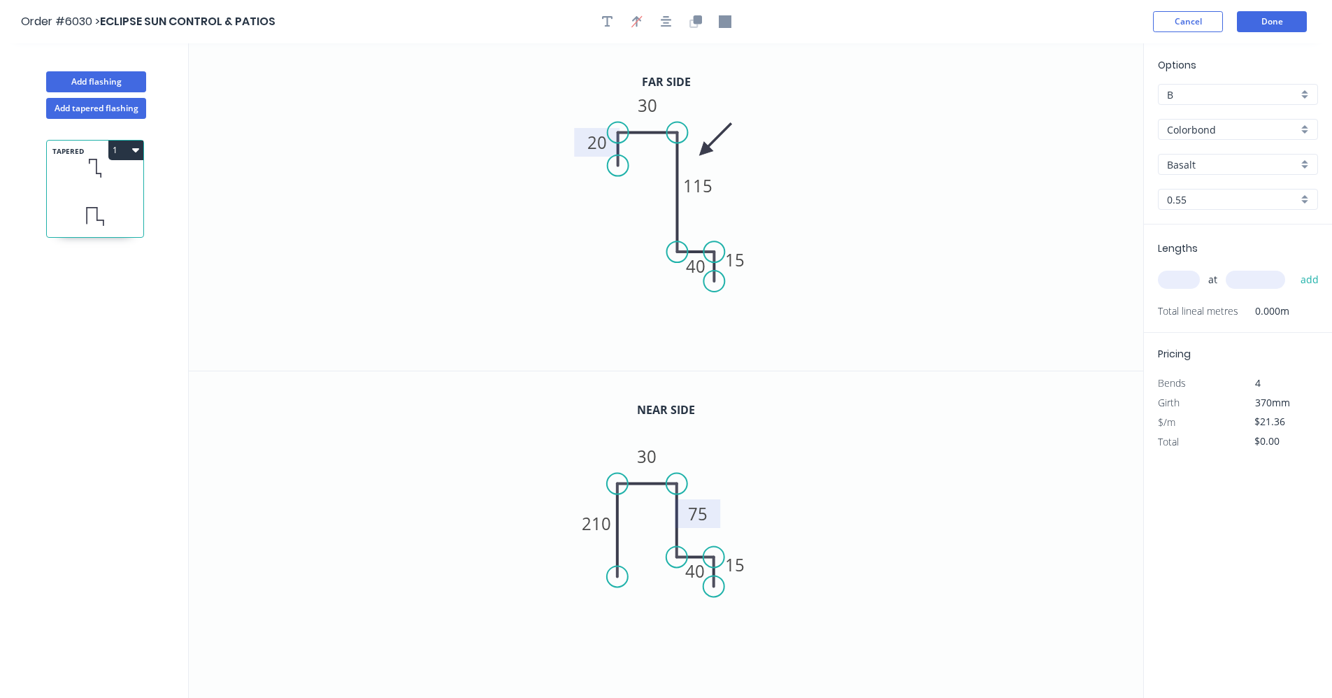
click at [705, 151] on icon at bounding box center [715, 140] width 41 height 41
click at [601, 532] on tspan "210" at bounding box center [597, 523] width 29 height 23
drag, startPoint x: 470, startPoint y: 548, endPoint x: 501, endPoint y: 558, distance: 33.2
click at [473, 549] on icon "0 20 30 75 40 15" at bounding box center [666, 535] width 955 height 328
type input "$16.56"
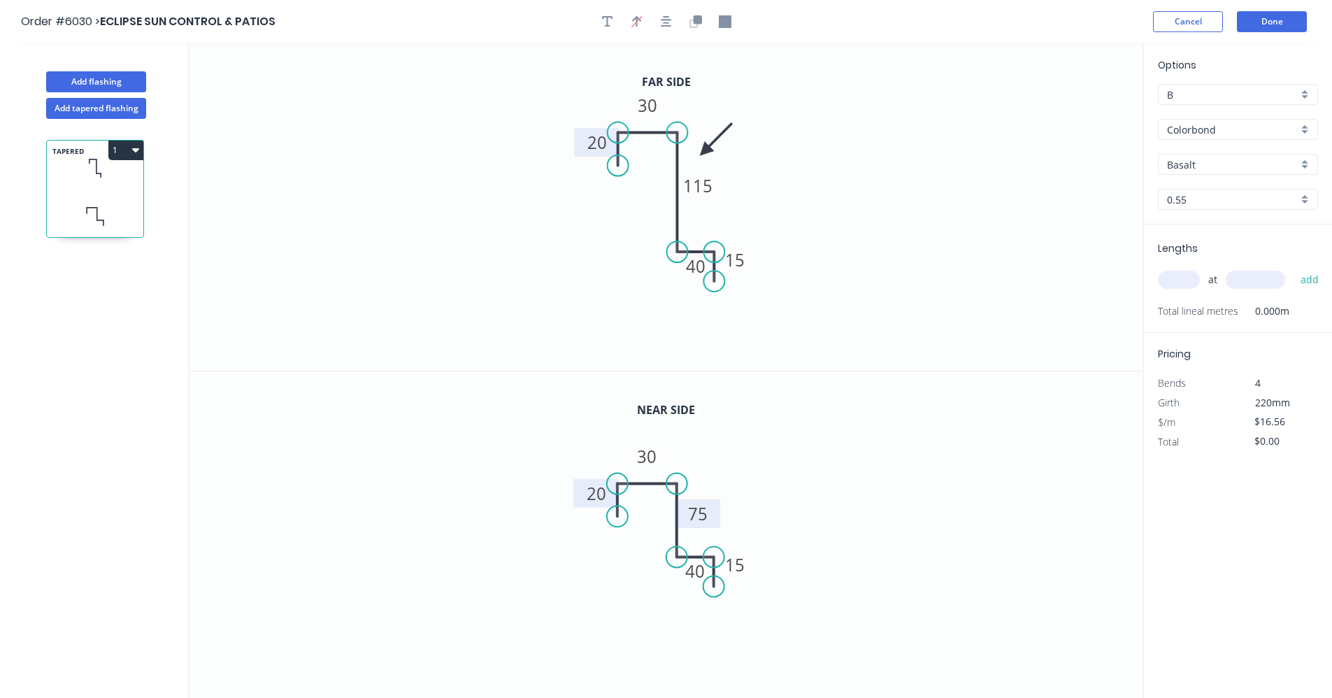
drag, startPoint x: 625, startPoint y: 579, endPoint x: 617, endPoint y: 516, distance: 63.4
click at [617, 516] on circle at bounding box center [618, 516] width 21 height 21
click at [1307, 164] on div "Basalt" at bounding box center [1238, 164] width 160 height 21
click at [1234, 304] on div "Woodland Grey" at bounding box center [1238, 311] width 159 height 24
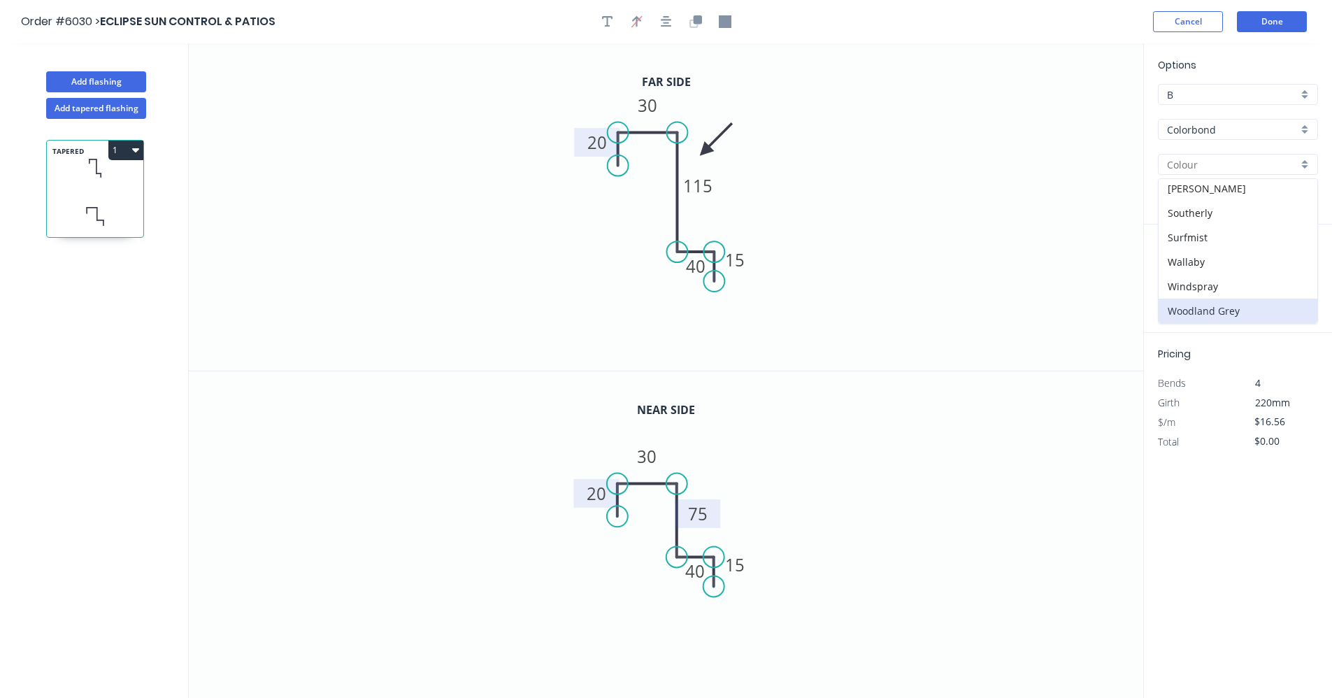
type input "Woodland Grey"
click at [1182, 278] on input "text" at bounding box center [1179, 280] width 42 height 18
type input "1"
type input "2900"
click at [1294, 268] on button "add" at bounding box center [1310, 280] width 33 height 24
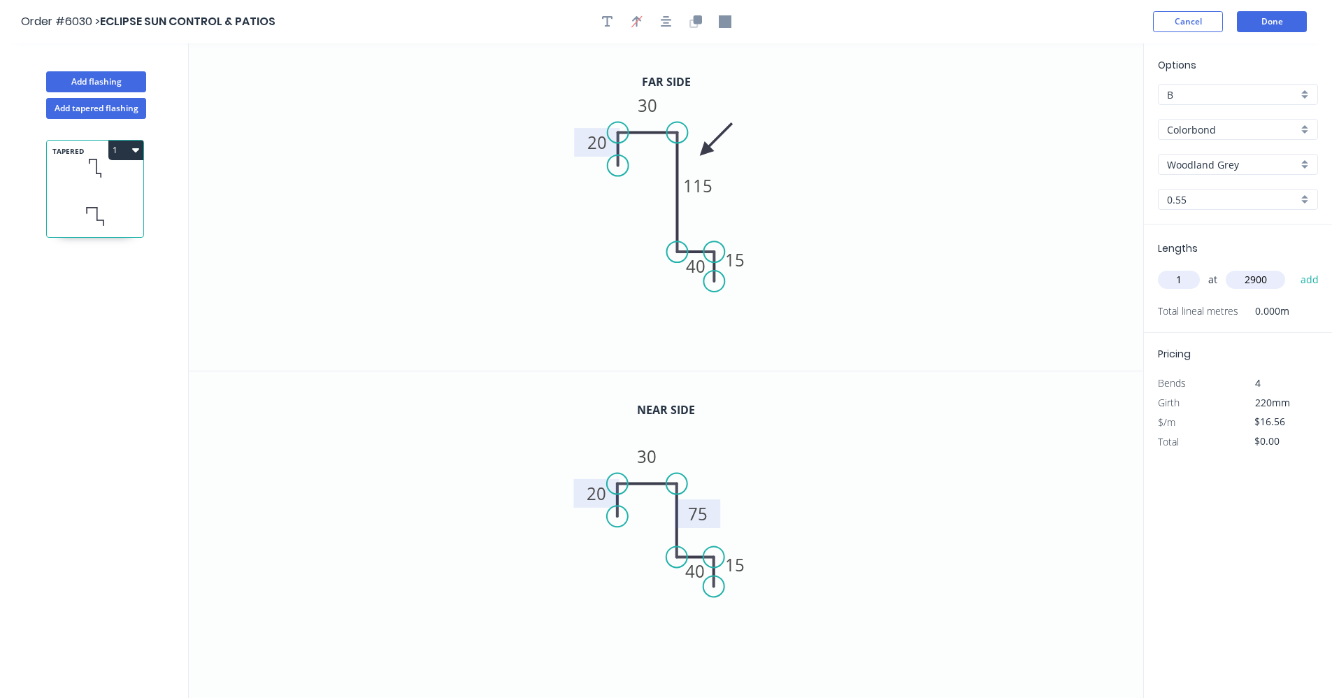
type input "$48.02"
click at [1263, 24] on button "Done" at bounding box center [1272, 21] width 70 height 21
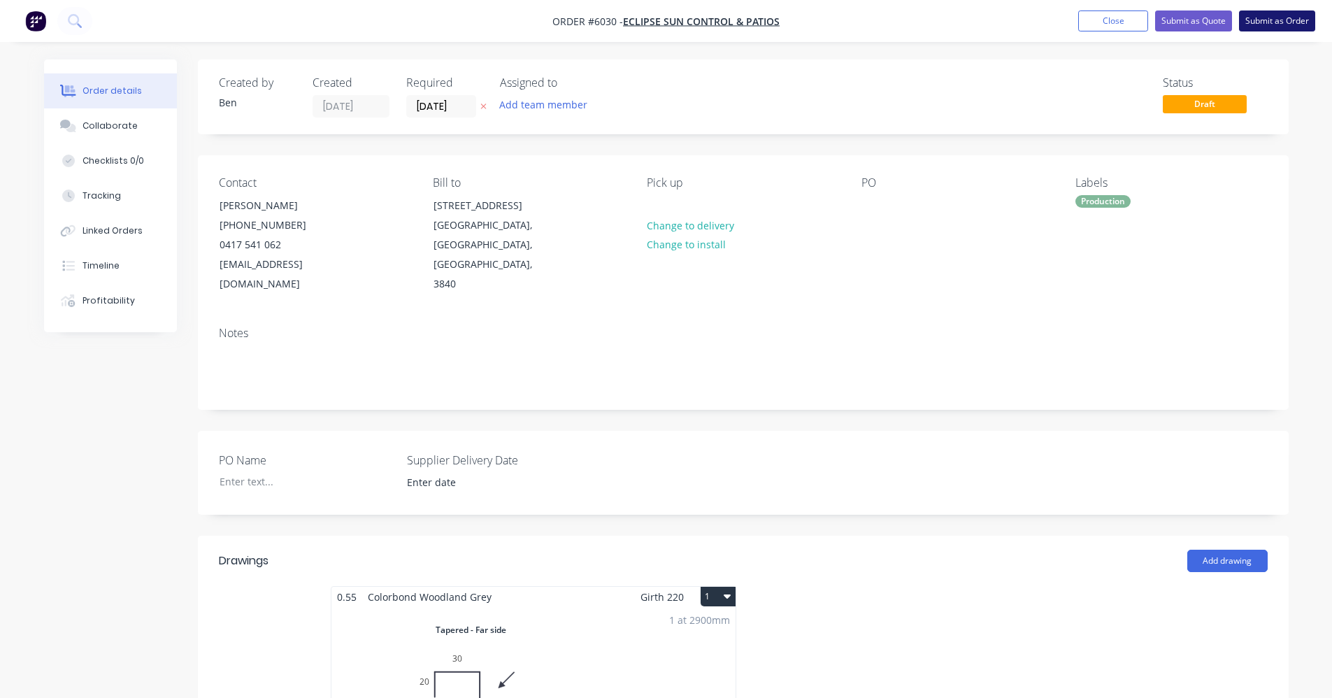
click at [1267, 22] on button "Submit as Order" at bounding box center [1277, 20] width 76 height 21
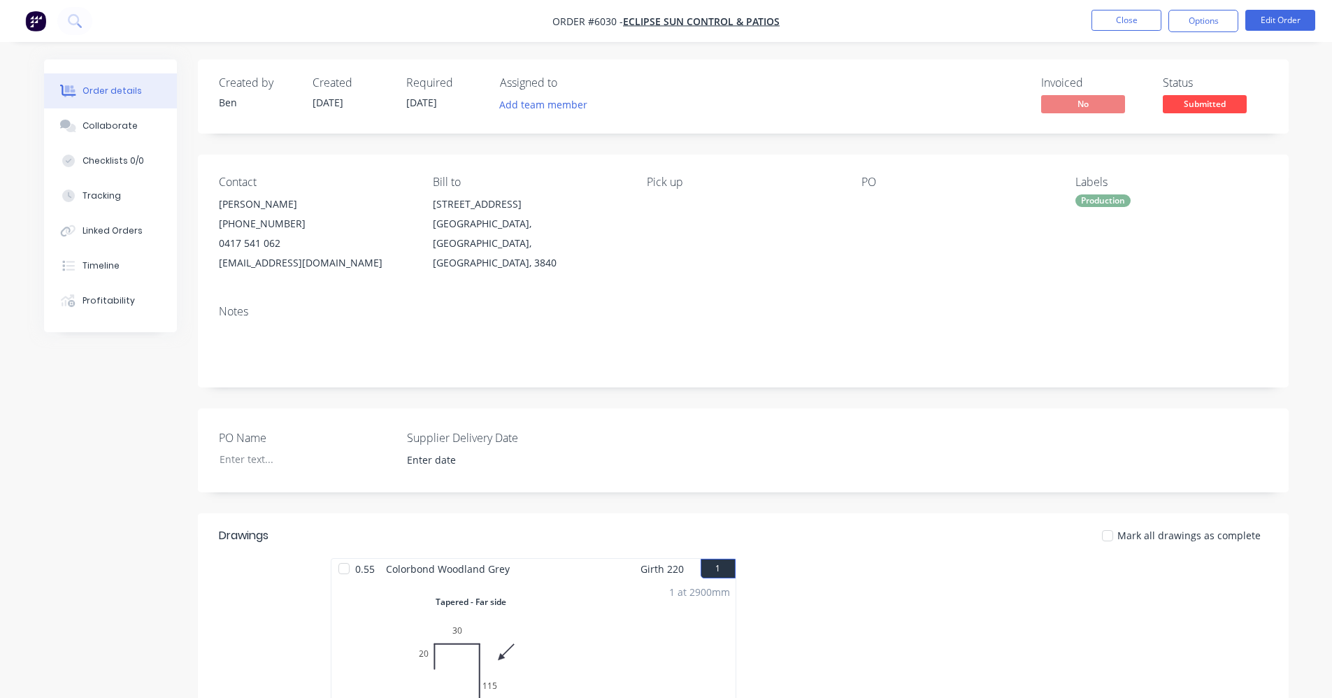
drag, startPoint x: 1218, startPoint y: 24, endPoint x: 1210, endPoint y: 32, distance: 10.9
click at [1210, 32] on nav "Order #6030 - ECLIPSE SUN CONTROL & PATIOS Close Options Edit Order" at bounding box center [666, 21] width 1332 height 42
drag, startPoint x: 1201, startPoint y: 15, endPoint x: 1194, endPoint y: 33, distance: 18.8
click at [1201, 16] on button "Options" at bounding box center [1204, 21] width 70 height 22
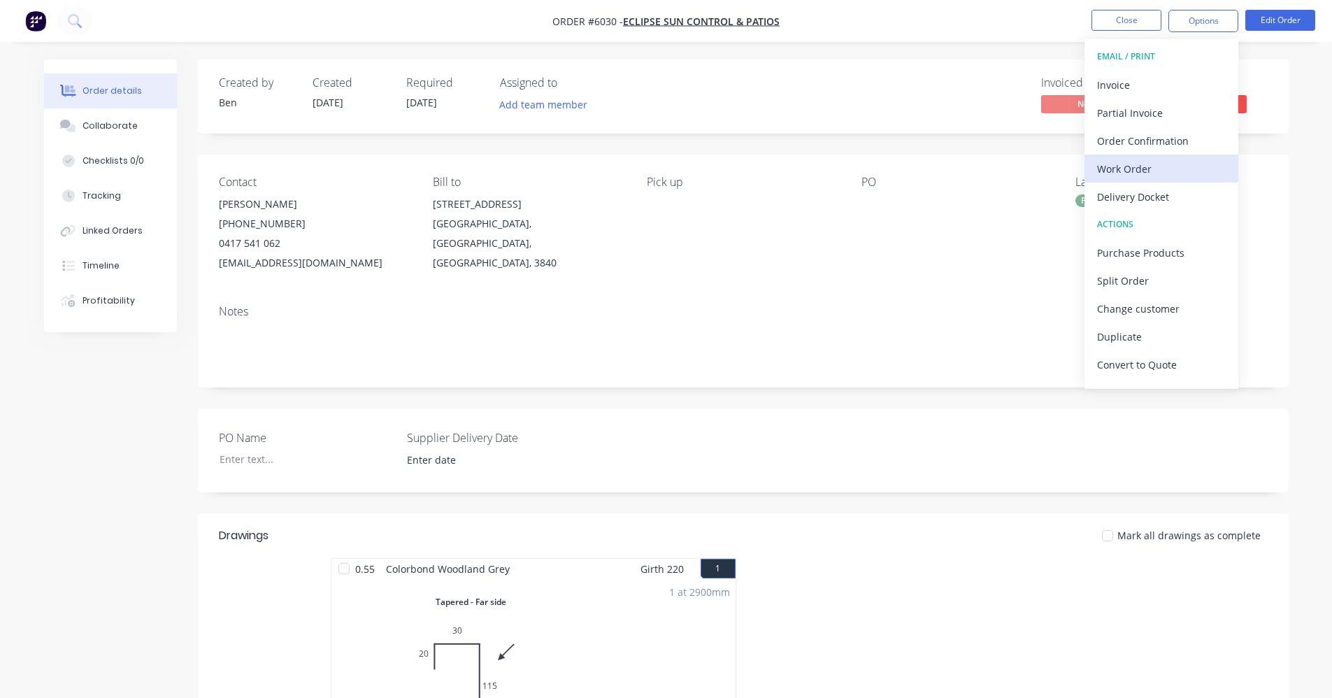
click at [1150, 169] on div "Work Order" at bounding box center [1161, 169] width 129 height 20
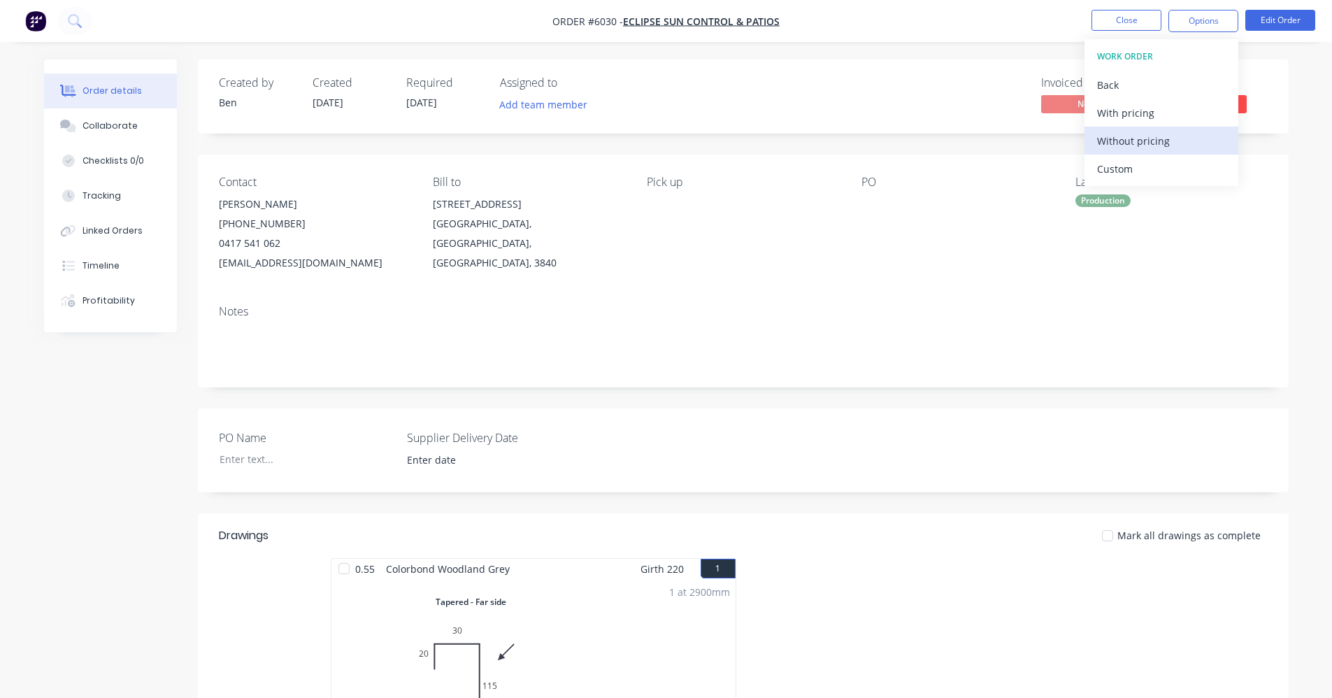
click at [1154, 143] on div "Without pricing" at bounding box center [1161, 141] width 129 height 20
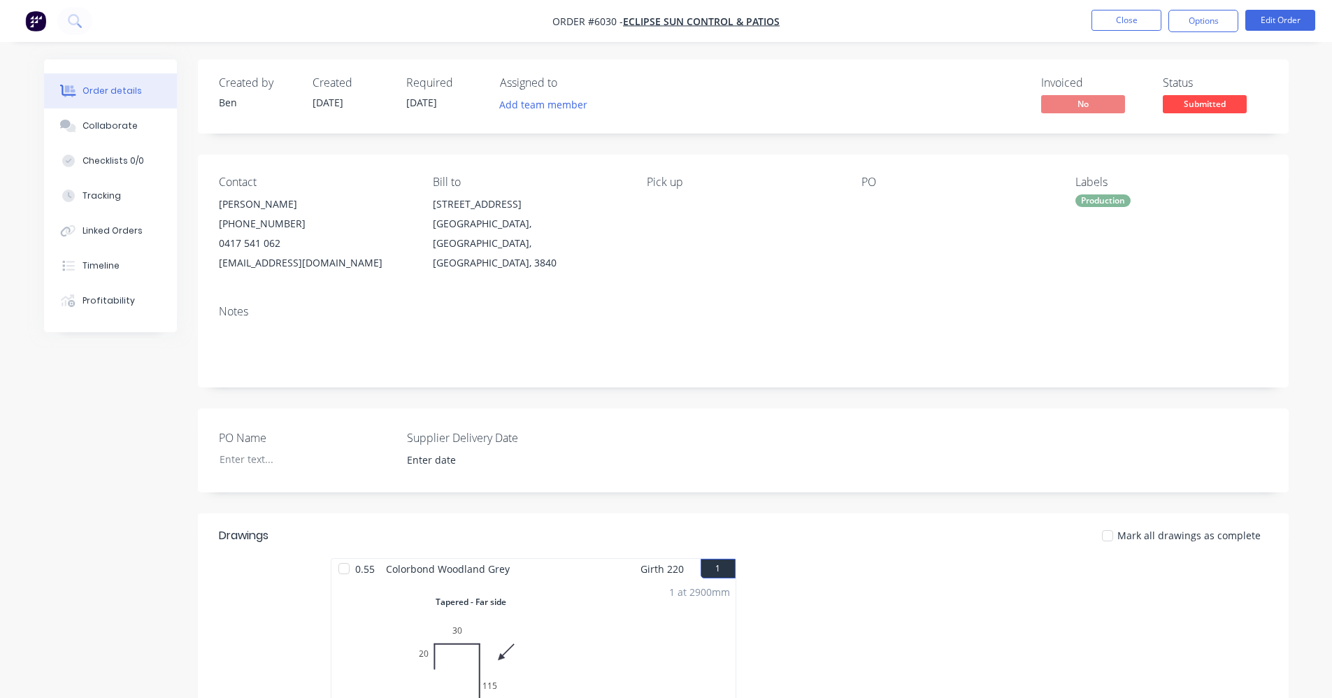
drag, startPoint x: 839, startPoint y: 315, endPoint x: 990, endPoint y: 279, distance: 155.2
click at [843, 314] on div "Notes" at bounding box center [743, 311] width 1049 height 13
click at [1218, 107] on span "Submitted" at bounding box center [1205, 103] width 84 height 17
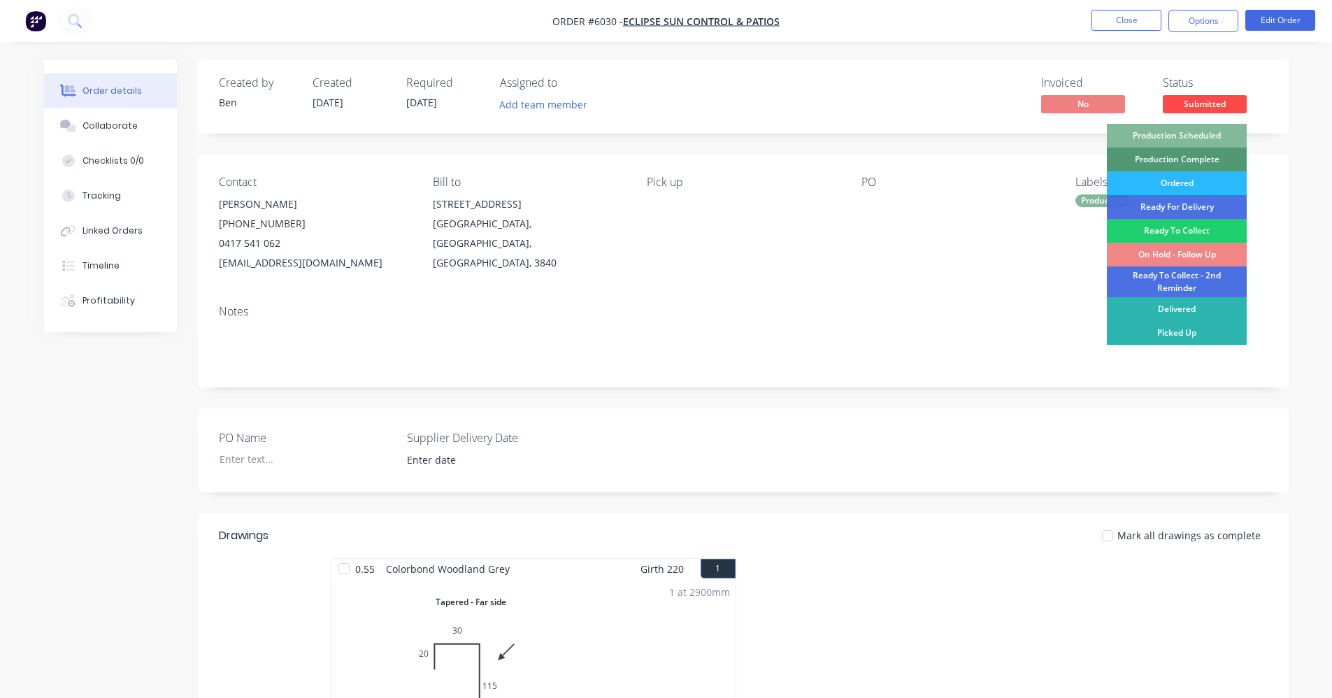
click at [1185, 129] on div "Production Scheduled" at bounding box center [1177, 136] width 140 height 24
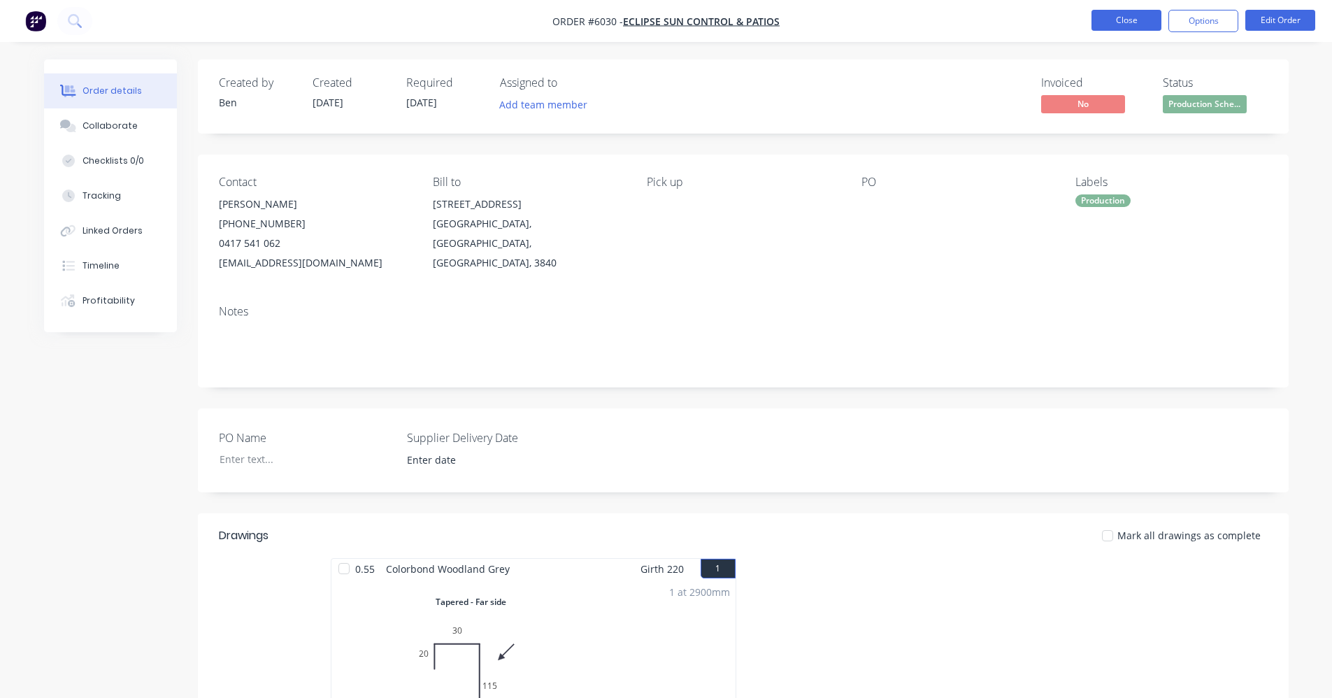
click at [1121, 15] on button "Close" at bounding box center [1127, 20] width 70 height 21
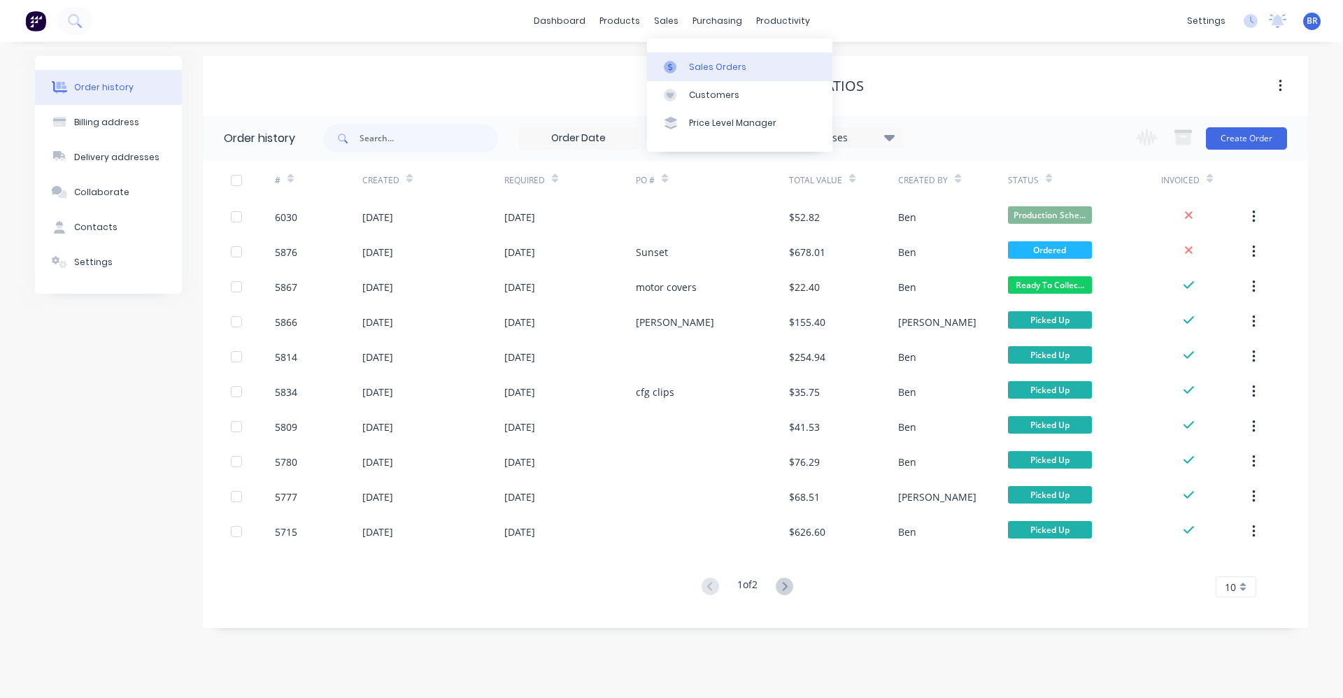
click at [684, 62] on div at bounding box center [674, 67] width 21 height 13
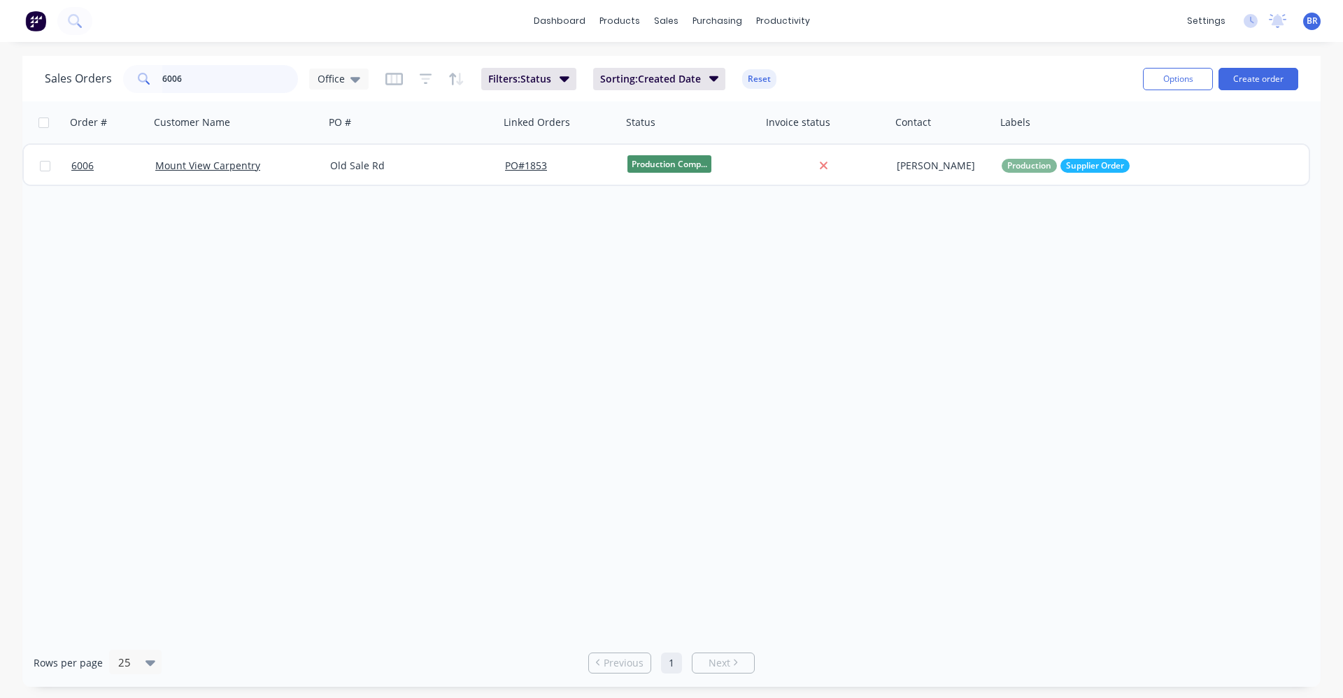
drag, startPoint x: 240, startPoint y: 78, endPoint x: 51, endPoint y: 39, distance: 192.8
click at [52, 39] on div "dashboard products sales purchasing productivity dashboard products Product Cat…" at bounding box center [671, 349] width 1343 height 698
type input "mbl"
